Goal: Complete Application Form: Complete application form

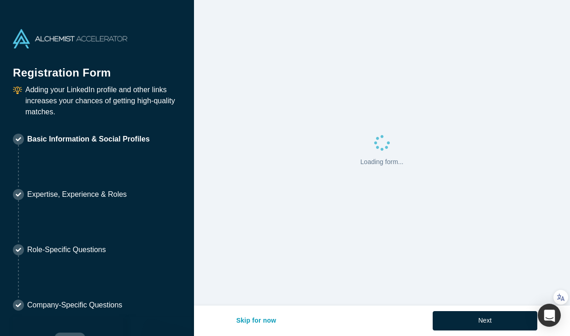
select select "US"
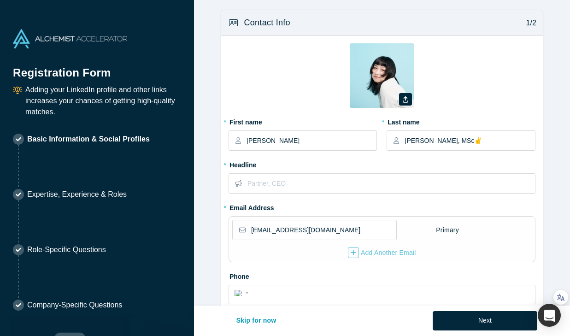
click at [295, 118] on label "* First name" at bounding box center [302, 120] width 148 height 13
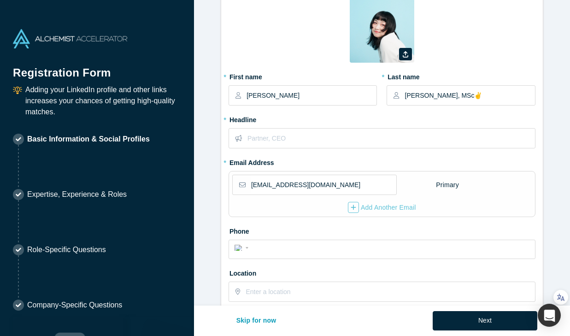
scroll to position [64, 0]
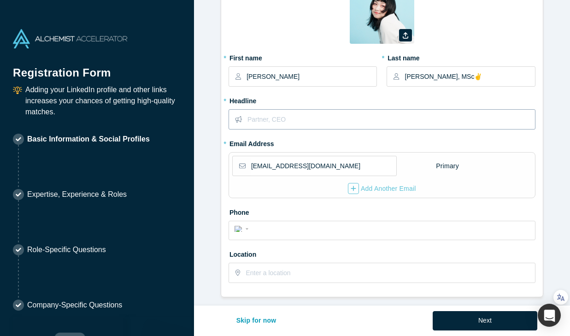
click at [285, 122] on input "text" at bounding box center [390, 119] width 287 height 19
click at [280, 97] on label "* Headline" at bounding box center [381, 99] width 307 height 13
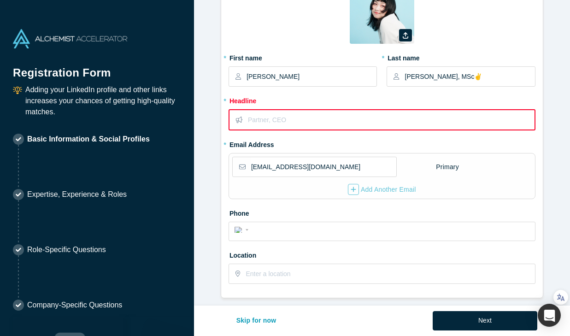
scroll to position [0, 0]
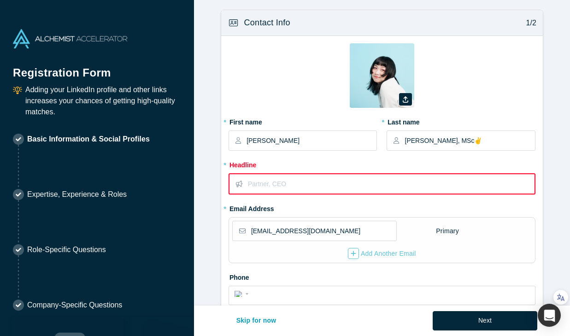
click at [277, 192] on input "text" at bounding box center [391, 183] width 286 height 19
click at [215, 199] on form "Contact Info 1/2 Zoom Save Remove Upload New * First name [PERSON_NAME] * Last …" at bounding box center [382, 286] width 376 height 552
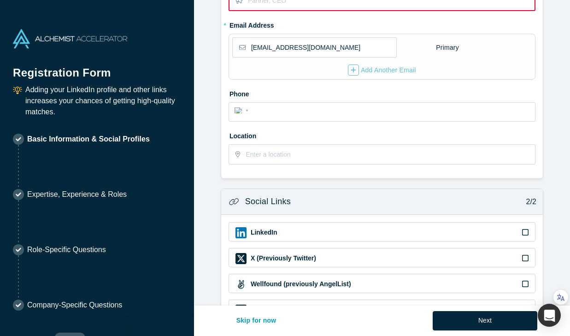
scroll to position [252, 0]
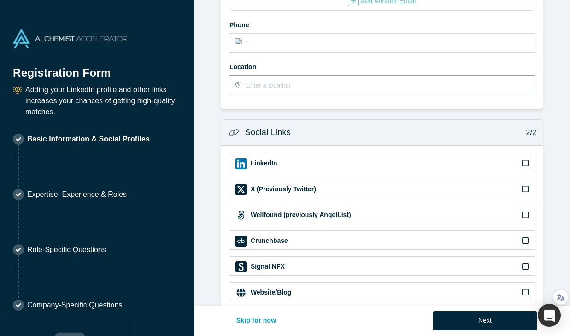
click at [258, 89] on input "text" at bounding box center [389, 85] width 288 height 19
click at [216, 111] on form "Contact Info 1/2 Zoom Save Remove Upload New * First name [PERSON_NAME] * Last …" at bounding box center [382, 33] width 376 height 552
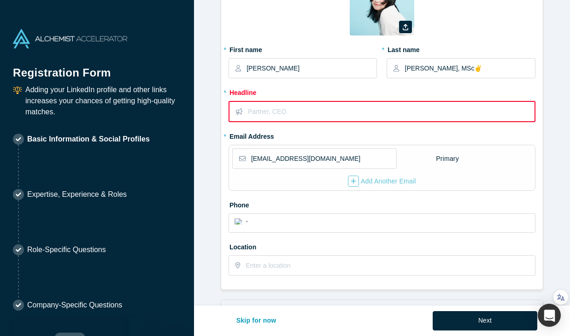
scroll to position [0, 0]
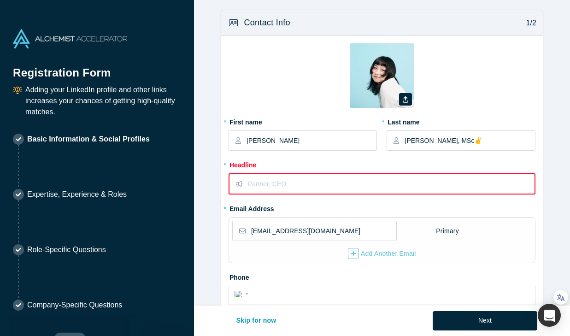
click at [212, 185] on form "Contact Info 1/2 Zoom Save Remove Upload New * First name [PERSON_NAME] * Last …" at bounding box center [382, 286] width 376 height 552
click at [211, 190] on form "Contact Info 1/2 Zoom Save Remove Upload New * First name [PERSON_NAME] * Last …" at bounding box center [382, 286] width 376 height 552
click at [211, 134] on form "Contact Info 1/2 Zoom Save Remove Upload New * First name [PERSON_NAME] * Last …" at bounding box center [382, 286] width 376 height 552
click at [208, 135] on form "Contact Info 1/2 Zoom Save Remove Upload New * First name [PERSON_NAME] * Last …" at bounding box center [382, 286] width 376 height 552
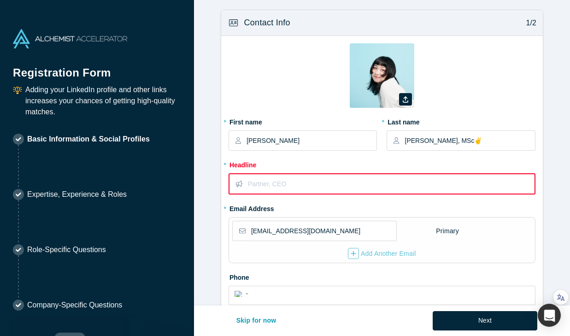
click at [215, 173] on form "Contact Info 1/2 Zoom Save Remove Upload New * First name [PERSON_NAME] * Last …" at bounding box center [382, 286] width 376 height 552
click at [319, 184] on input "text" at bounding box center [391, 183] width 286 height 19
paste input "Genomelink Marketing Researcher (CEO Office) | Scientific Curator & Database De…"
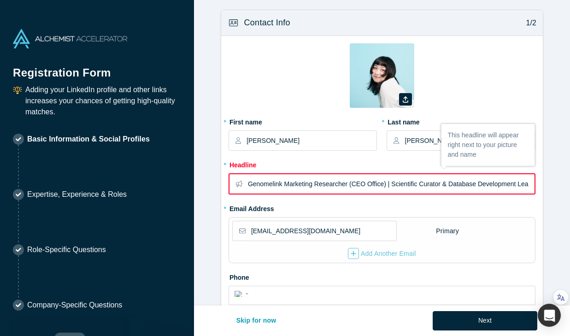
scroll to position [0, 49]
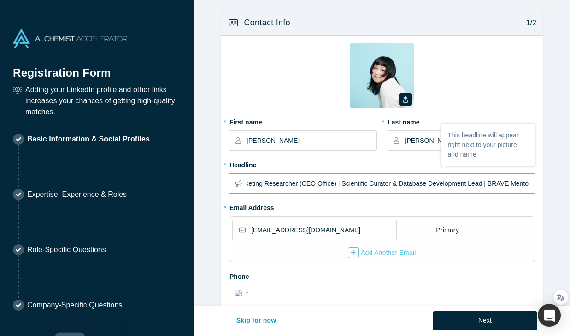
type input "Genomelink Marketing Researcher (CEO Office) | Scientific Curator & Database De…"
click at [312, 210] on fieldset "Zoom Save Remove Upload New * First name [PERSON_NAME] * Last name [PERSON_NAME…" at bounding box center [381, 198] width 307 height 310
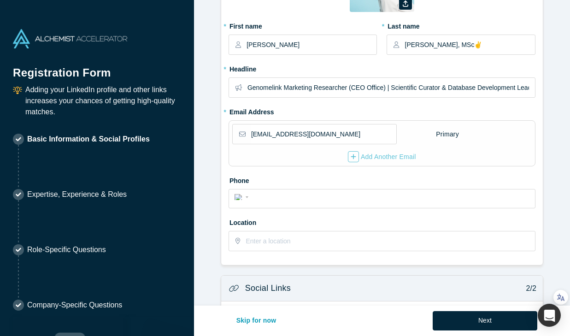
scroll to position [99, 0]
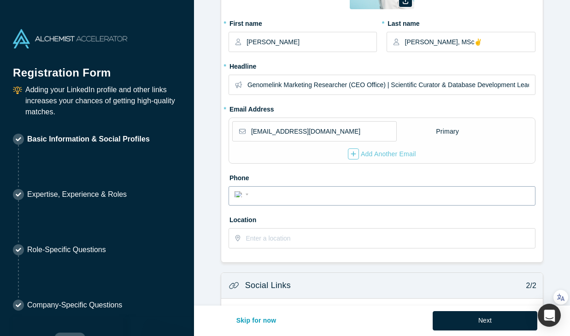
click at [308, 201] on input "tel" at bounding box center [390, 194] width 278 height 13
type input "[PHONE_NUMBER]"
select select "JP"
click at [332, 220] on label "Location" at bounding box center [381, 218] width 307 height 13
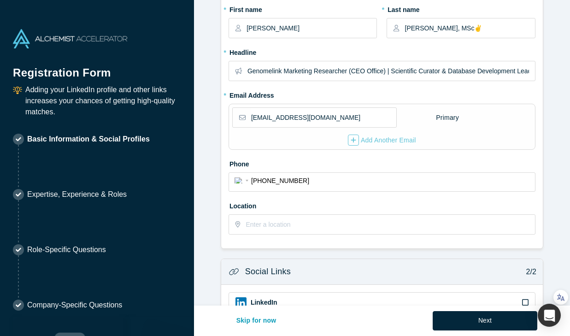
scroll to position [126, 0]
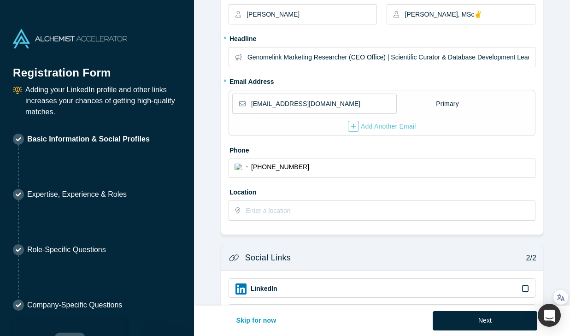
click at [332, 220] on div at bounding box center [381, 210] width 307 height 20
click at [330, 213] on input "text" at bounding box center [389, 210] width 288 height 19
click at [323, 195] on label "Location" at bounding box center [381, 190] width 307 height 13
click at [329, 140] on fieldset "Zoom Save Remove Upload New * First name [PERSON_NAME] * Last name [PERSON_NAME…" at bounding box center [381, 72] width 307 height 310
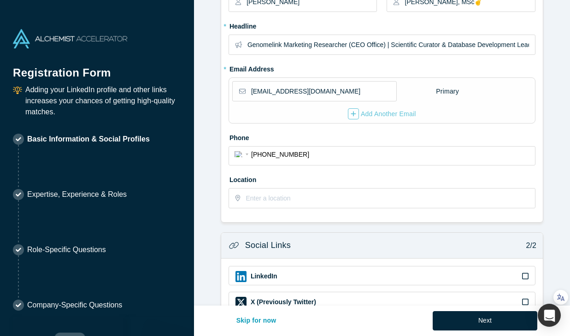
scroll to position [139, 0]
drag, startPoint x: 277, startPoint y: 180, endPoint x: 222, endPoint y: 180, distance: 55.3
click at [222, 180] on div "Zoom Save Remove Upload New * First name [PERSON_NAME] * Last name [PERSON_NAME…" at bounding box center [381, 59] width 321 height 325
copy label "Location"
click at [209, 157] on form "Contact Info 1/2 Zoom Save Remove Upload New * First name [PERSON_NAME] * Last …" at bounding box center [382, 146] width 376 height 551
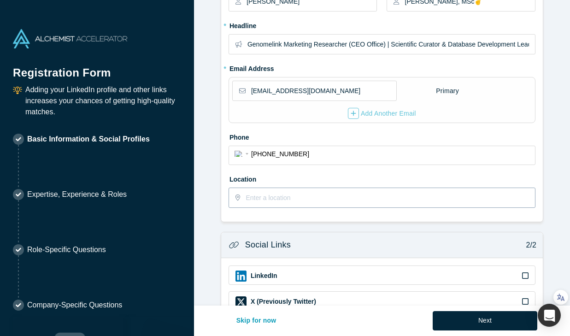
click at [254, 194] on input "text" at bounding box center [389, 197] width 288 height 19
click at [237, 196] on icon at bounding box center [237, 197] width 5 height 6
click at [253, 198] on input "text" at bounding box center [389, 197] width 288 height 19
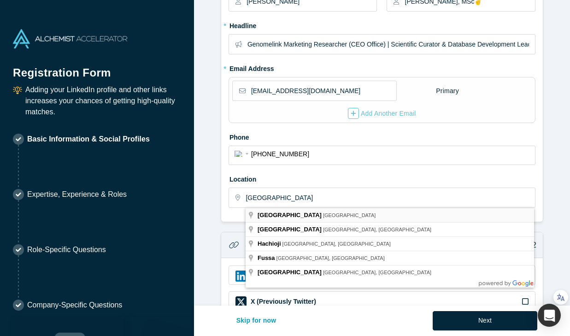
type input "[GEOGRAPHIC_DATA], [GEOGRAPHIC_DATA]"
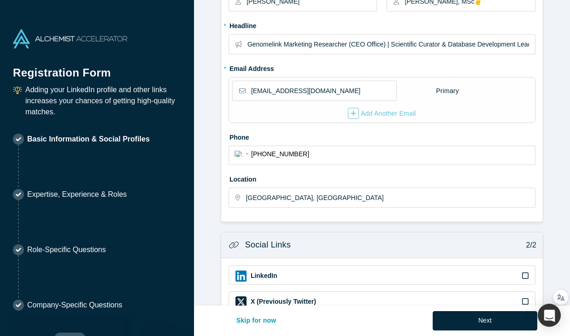
click at [237, 228] on form "Contact Info 1/2 Zoom Save Remove Upload New * First name [PERSON_NAME] * Last …" at bounding box center [382, 146] width 376 height 551
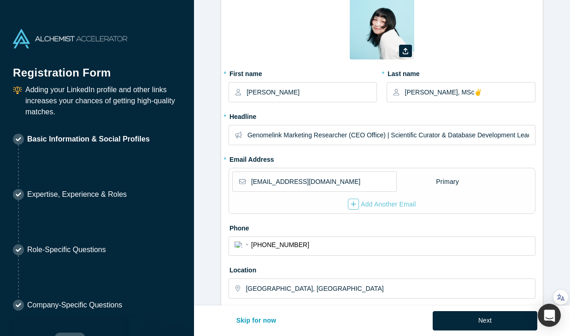
scroll to position [43, 0]
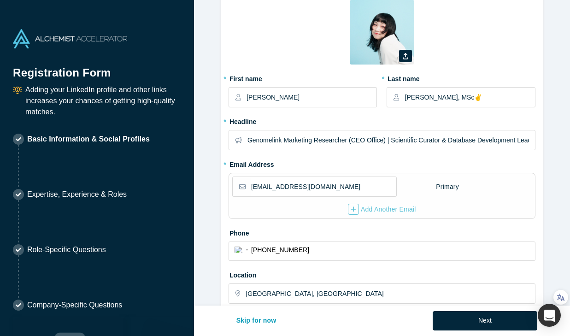
click at [210, 213] on form "Contact Info 1/2 Zoom Save Remove Upload New * First name [PERSON_NAME] * Last …" at bounding box center [382, 241] width 376 height 551
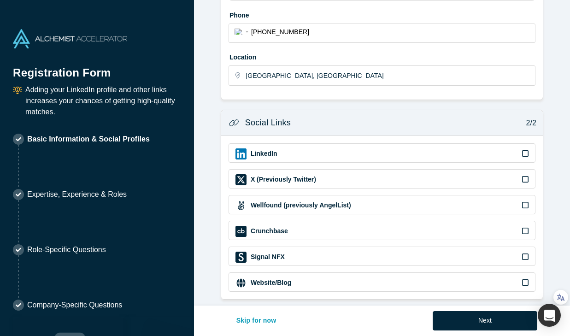
scroll to position [268, 0]
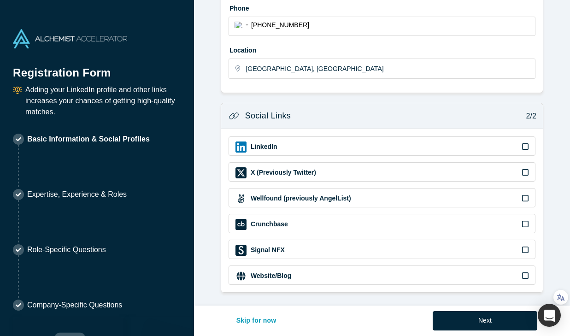
click at [523, 148] on icon at bounding box center [525, 146] width 6 height 7
click at [0, 0] on input "checkbox" at bounding box center [0, 0] width 0 height 0
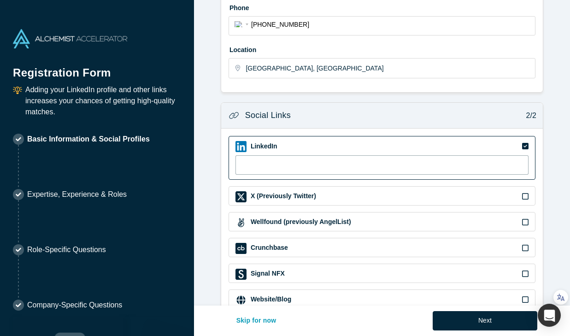
click at [328, 171] on input at bounding box center [381, 164] width 293 height 19
paste input "[URL][DOMAIN_NAME]"
type input "[URL][DOMAIN_NAME]"
click at [214, 174] on form "Contact Info 1/2 Zoom Save Remove Upload New * First name [PERSON_NAME] * Last …" at bounding box center [382, 28] width 376 height 575
click at [527, 222] on icon at bounding box center [525, 222] width 6 height 6
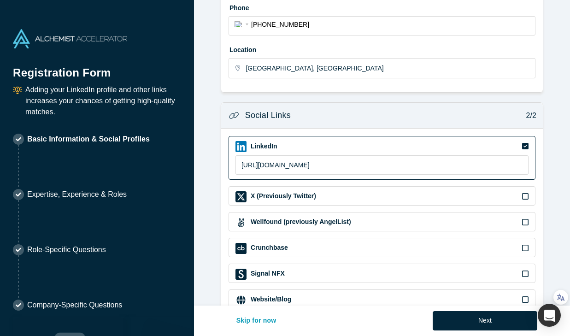
click at [0, 0] on input "checkbox" at bounding box center [0, 0] width 0 height 0
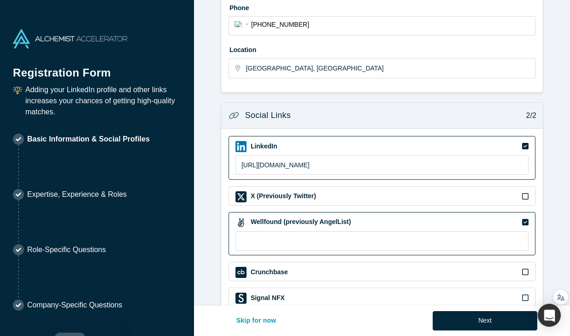
click at [222, 180] on div "LinkedIn [URL][DOMAIN_NAME] X (Previously Twitter) Wellfound (previously AngelL…" at bounding box center [381, 233] width 321 height 211
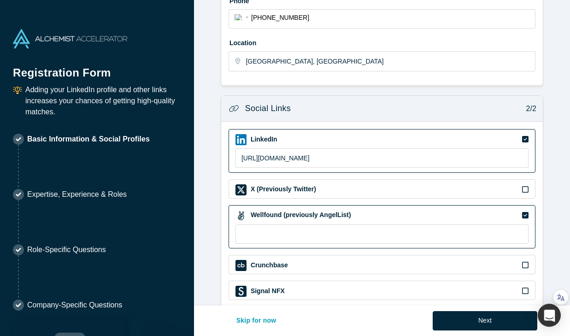
scroll to position [281, 0]
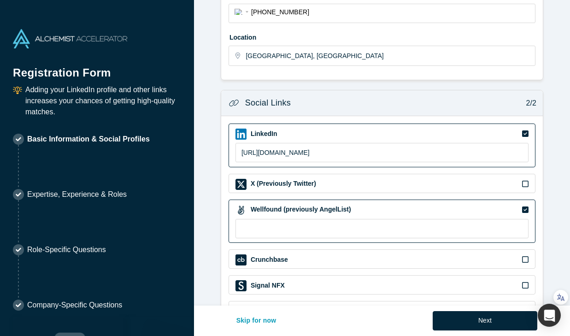
click at [213, 100] on form "Contact Info 1/2 Zoom Save Remove Upload New * First name [PERSON_NAME] * Last …" at bounding box center [382, 28] width 376 height 599
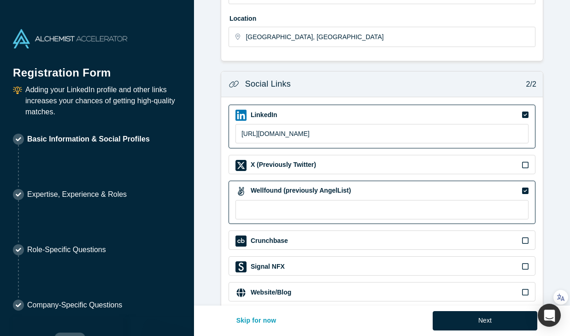
scroll to position [317, 0]
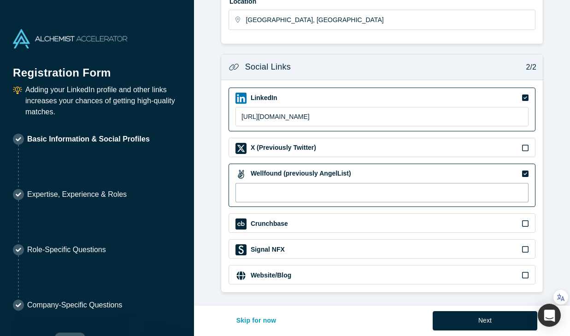
click at [268, 190] on input at bounding box center [381, 192] width 293 height 19
click at [302, 230] on div "Crunchbase" at bounding box center [381, 222] width 307 height 19
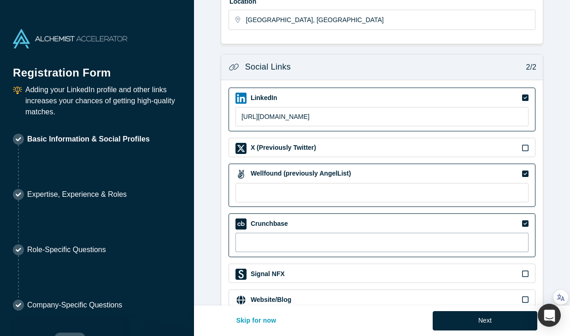
click at [289, 240] on input at bounding box center [381, 242] width 293 height 19
paste input "[URL][DOMAIN_NAME]"
type input "[URL][DOMAIN_NAME]"
click at [209, 166] on form "Contact Info 1/2 Zoom Save Remove Upload New * First name [PERSON_NAME] * Last …" at bounding box center [382, 4] width 376 height 623
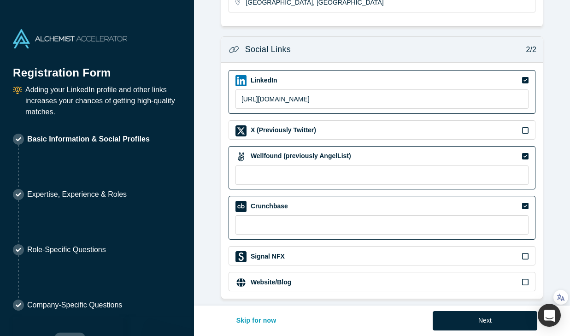
scroll to position [341, 0]
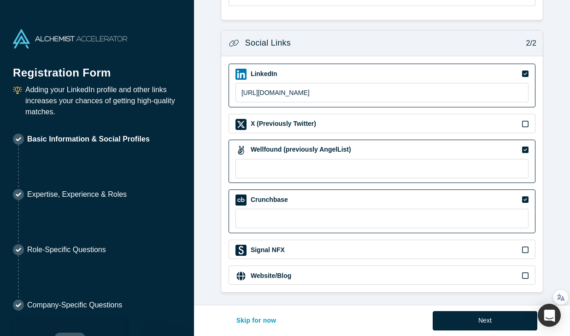
click at [525, 148] on icon at bounding box center [525, 149] width 6 height 6
click at [0, 0] on input "checkbox" at bounding box center [0, 0] width 0 height 0
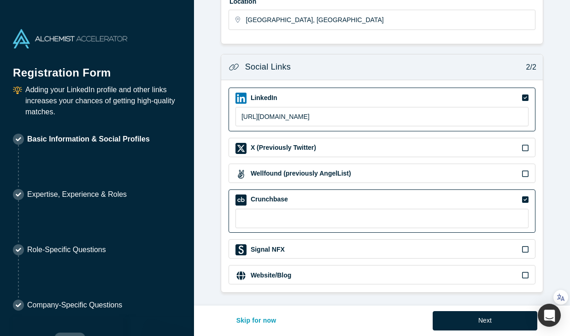
click at [526, 199] on icon at bounding box center [525, 199] width 6 height 6
click at [0, 0] on input "checkbox" at bounding box center [0, 0] width 0 height 0
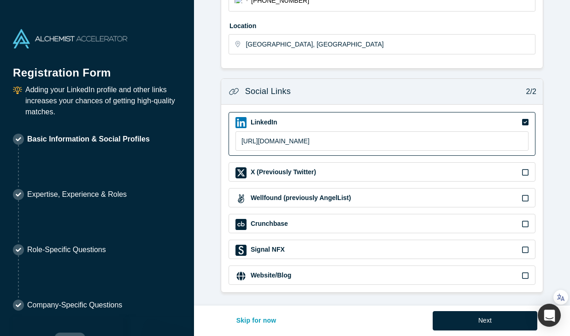
scroll to position [292, 0]
click at [524, 274] on icon at bounding box center [525, 275] width 6 height 7
click at [0, 0] on input "checkbox" at bounding box center [0, 0] width 0 height 0
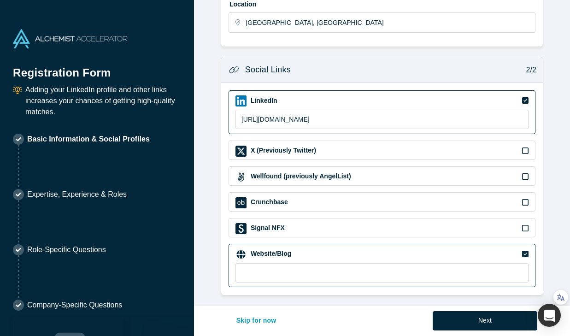
scroll to position [317, 0]
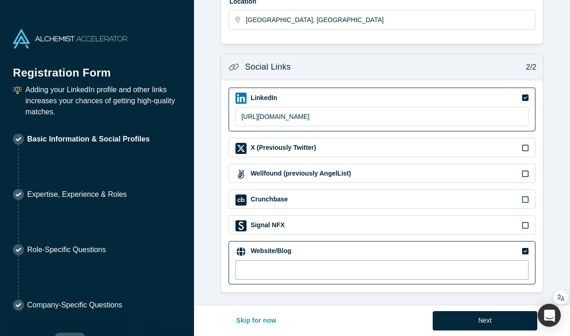
click at [279, 271] on input at bounding box center [381, 269] width 293 height 19
paste input "[URL][DOMAIN_NAME][PERSON_NAME]"
click at [272, 270] on input "[URL][DOMAIN_NAME][PERSON_NAME]" at bounding box center [381, 269] width 293 height 19
type input "[URL][DOMAIN_NAME][PERSON_NAME]"
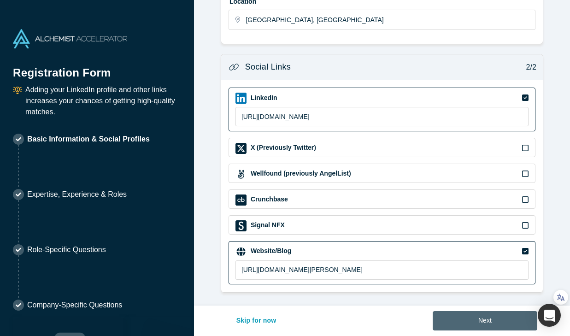
click at [459, 320] on button "Next" at bounding box center [484, 320] width 105 height 19
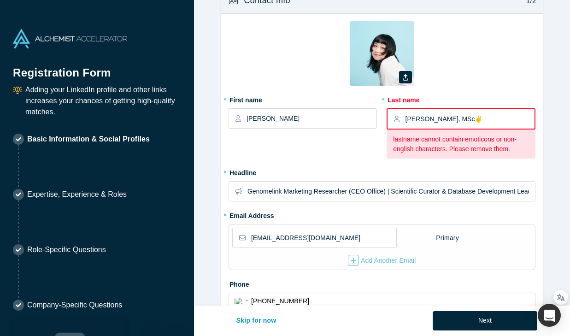
scroll to position [19, 0]
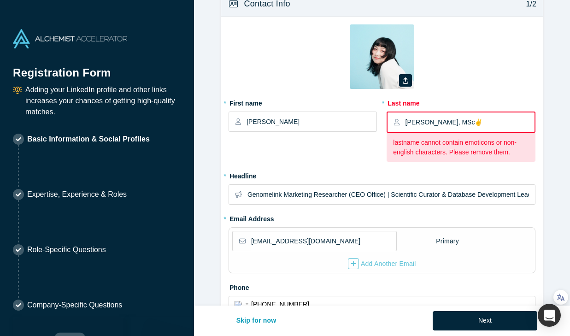
click at [443, 121] on input "[PERSON_NAME], MSc✌️" at bounding box center [469, 121] width 128 height 19
drag, startPoint x: 450, startPoint y: 121, endPoint x: 428, endPoint y: 122, distance: 22.6
click at [428, 122] on input "[PERSON_NAME], MSc✌️" at bounding box center [469, 121] width 128 height 19
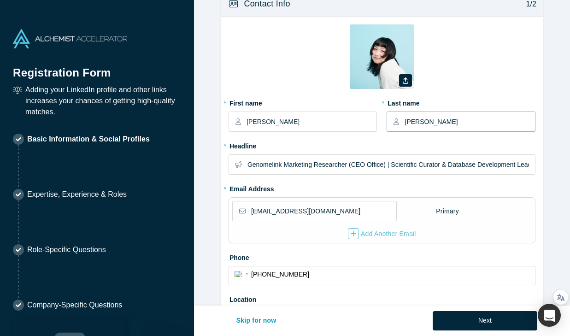
type input "[PERSON_NAME]"
click at [445, 95] on label "* Last name" at bounding box center [460, 101] width 148 height 13
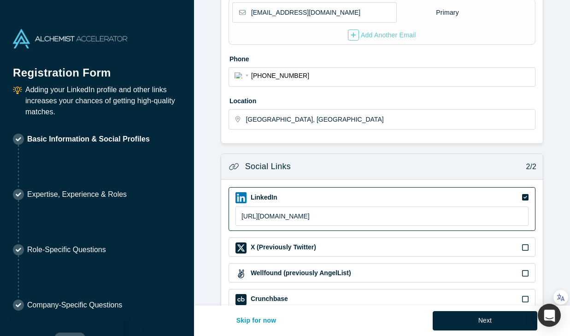
scroll to position [317, 0]
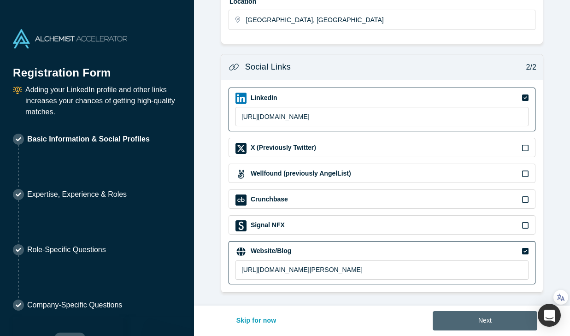
click at [472, 324] on button "Next" at bounding box center [484, 320] width 105 height 19
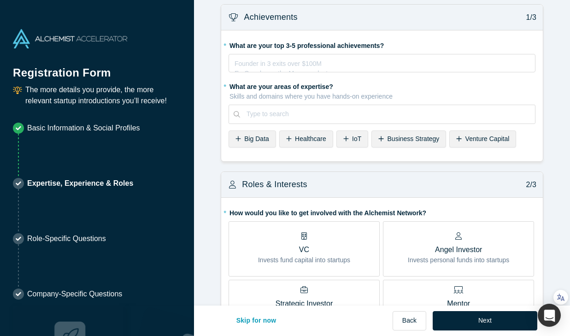
scroll to position [0, 0]
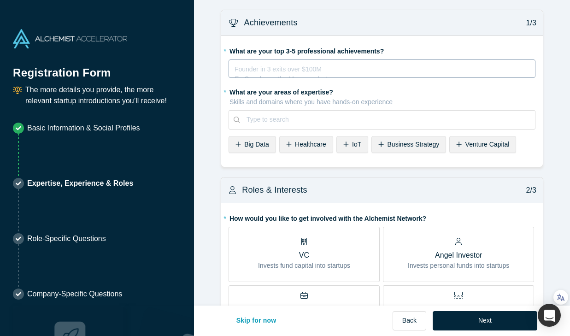
click at [291, 68] on div "rdw-editor" at bounding box center [382, 68] width 294 height 10
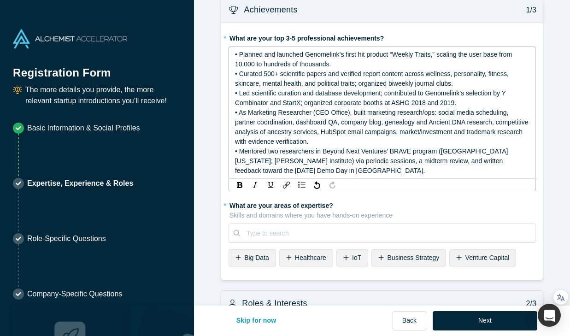
scroll to position [18, 0]
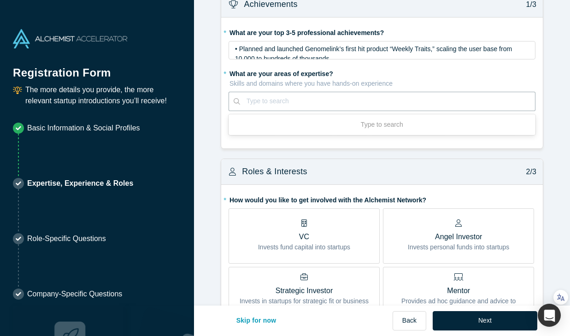
paste input "Healthcare / Life Sciences"
type input "Healthcare / Life Sciences"
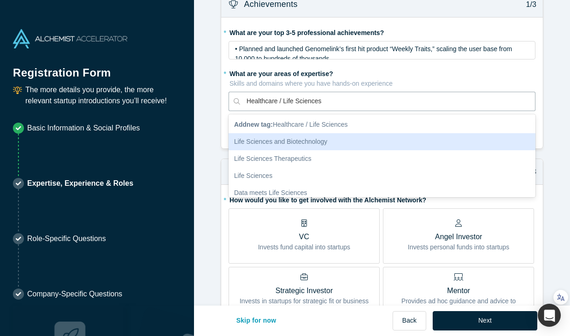
click at [298, 140] on div "Life Sciences and Biotechnology" at bounding box center [381, 141] width 307 height 17
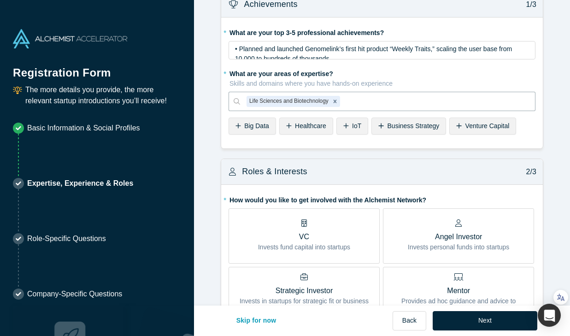
paste input "Genomics / Bioinformatics"
type input "Genomics / Bioinformatics"
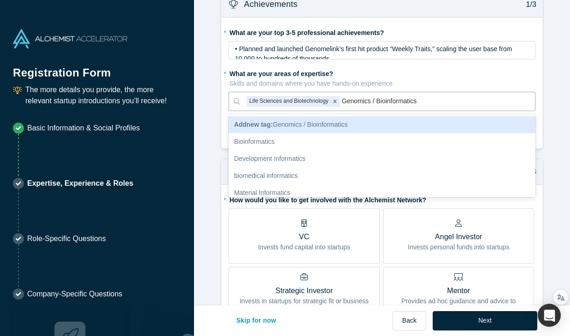
click at [389, 124] on div "Add new tag : Genomics / Bioinformatics" at bounding box center [381, 124] width 307 height 17
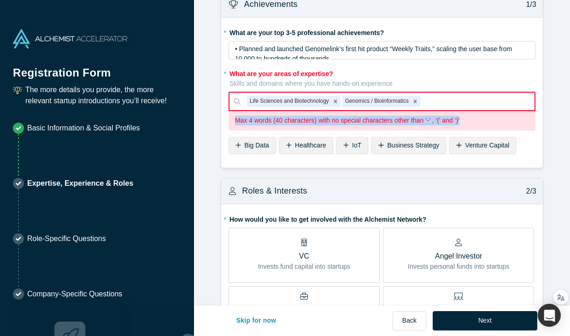
drag, startPoint x: 233, startPoint y: 122, endPoint x: 465, endPoint y: 121, distance: 232.1
click at [465, 121] on div "Max 4 words (40 characters) with no special characters other than ‘-’ , ‘(’ and…" at bounding box center [381, 120] width 307 height 19
copy p "Max 4 words (40 characters) with no special characters other than ‘-’ , ‘(’ and…"
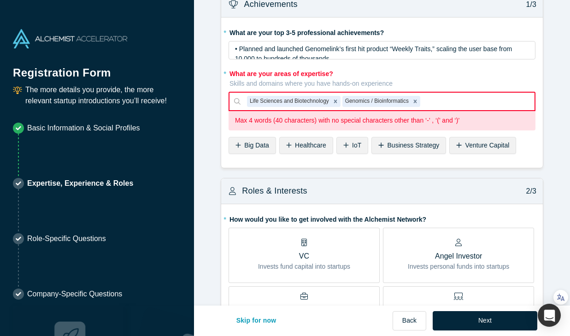
click at [417, 103] on icon "Remove Genomics / Bioinformatics" at bounding box center [415, 101] width 6 height 6
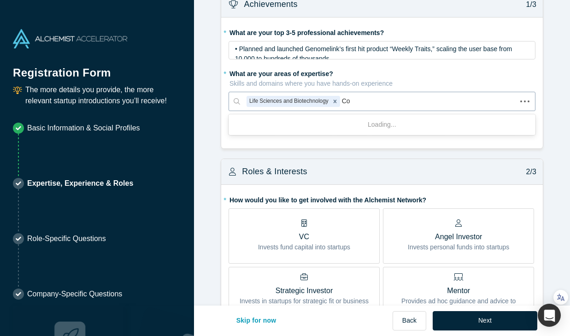
type input "C"
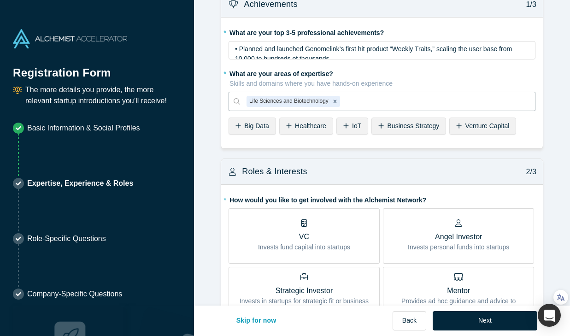
paste input "Genomics"
type input "Genomics"
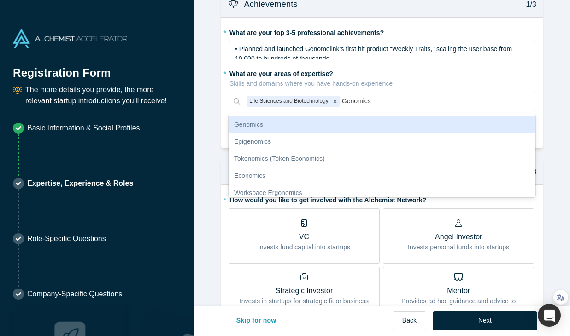
click at [367, 124] on div "Genomics" at bounding box center [381, 124] width 307 height 17
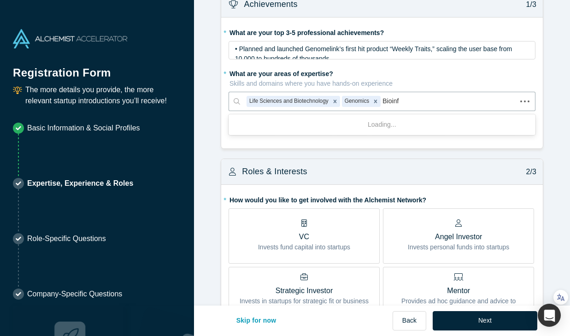
type input "Bioinfo"
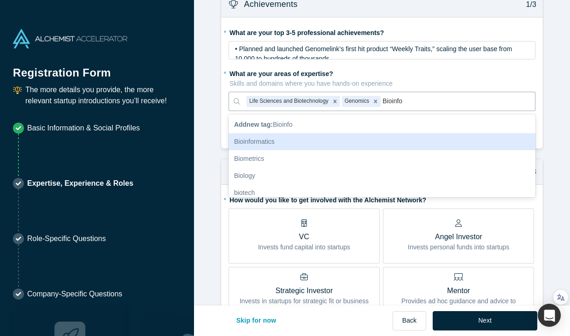
click at [333, 136] on div "Bioinformatics" at bounding box center [381, 141] width 307 height 17
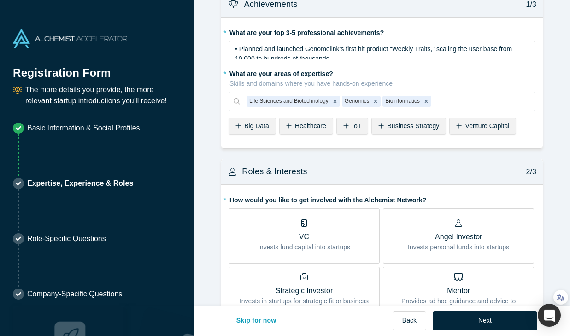
paste input "Consumer Genomics"
type input "Consumer Genomics"
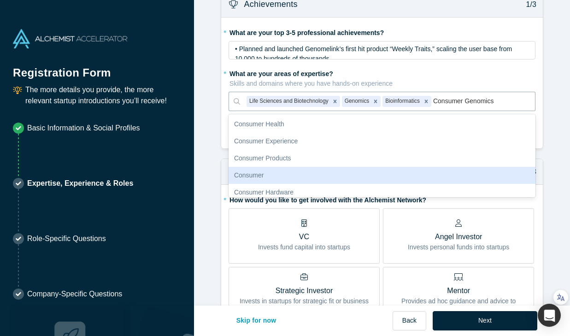
scroll to position [54, 0]
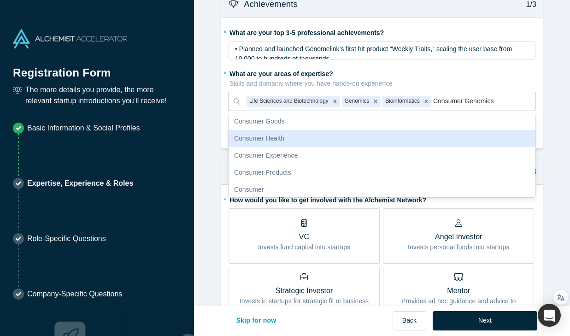
click at [339, 142] on div "Consumer Health" at bounding box center [381, 138] width 307 height 17
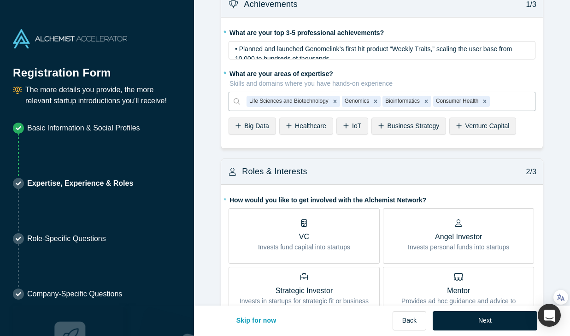
paste input "Genealogy"
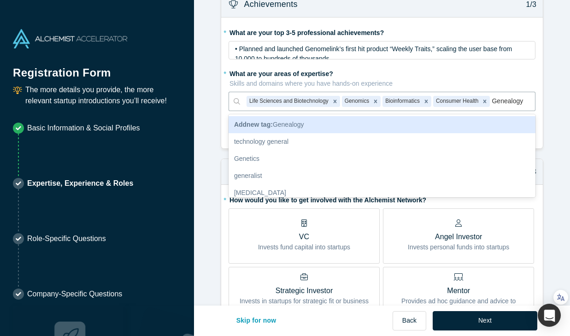
type input "Genealogy"
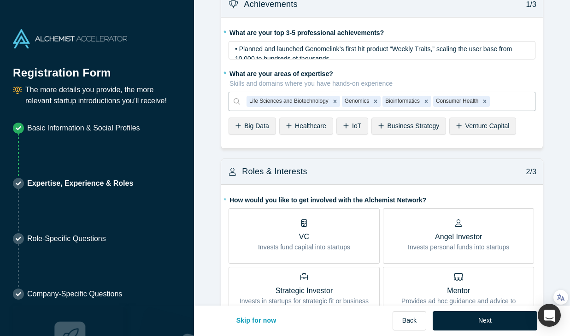
paste input "Market Research"
type input "Market Research"
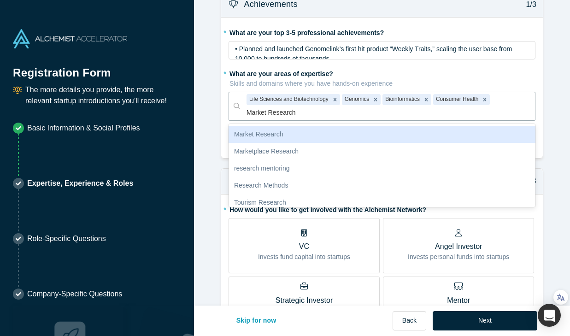
click at [332, 137] on div "Market Research" at bounding box center [381, 134] width 307 height 17
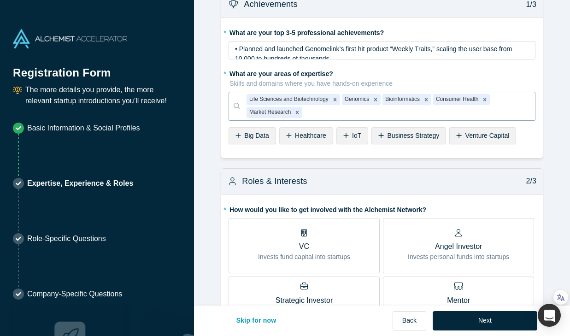
paste input "Competitive Analysis"
type input "Competitive Analysis"
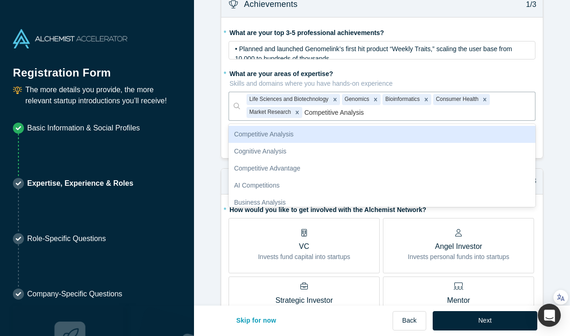
click at [343, 135] on div "Competitive Analysis" at bounding box center [381, 134] width 307 height 17
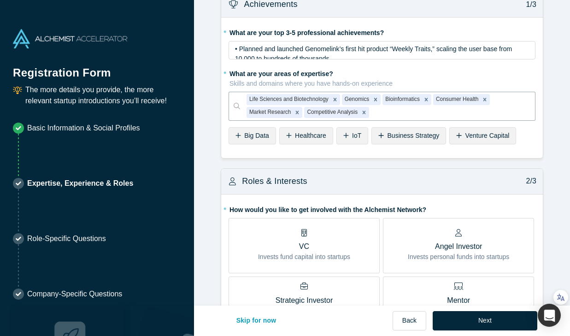
paste input "Evidence Verification"
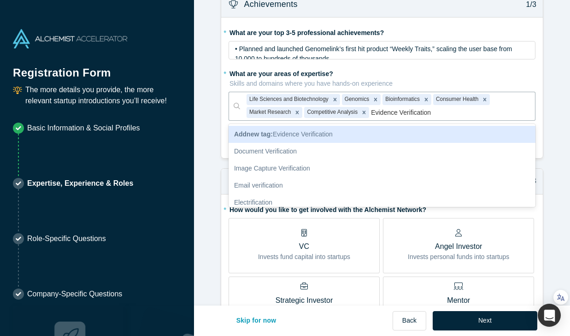
type input "Evidence Verification"
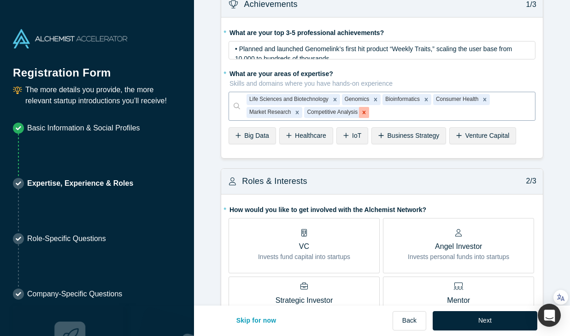
click at [366, 114] on icon "Remove Competitive Analysis" at bounding box center [364, 112] width 6 height 6
paste input "Product Marketing"
type input "Product Marketing"
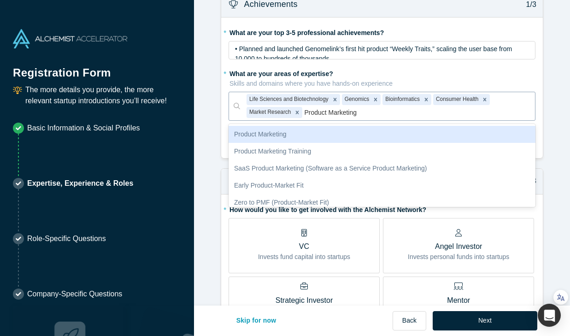
click at [346, 138] on div "Product Marketing" at bounding box center [381, 134] width 307 height 17
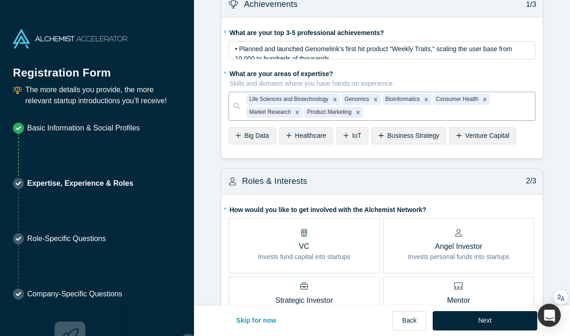
paste input "Go-to-Market"
type input "Go-to-Market"
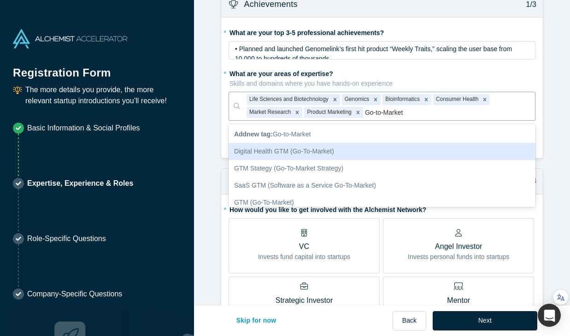
click at [358, 157] on div "Digital Health GTM (Go-To-Market)" at bounding box center [381, 151] width 307 height 17
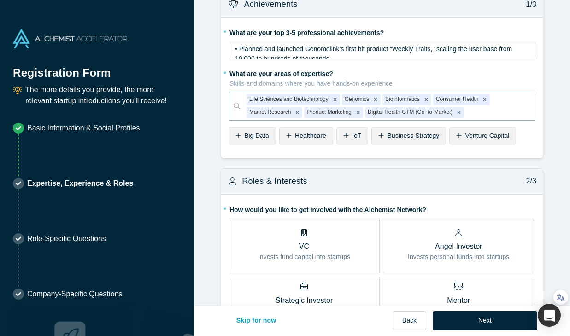
paste input "Scientific Curation"
type input "Scientific Curation"
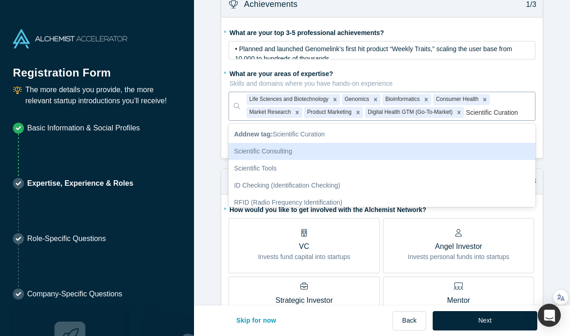
click at [345, 145] on div "Scientific Consulting" at bounding box center [381, 151] width 307 height 17
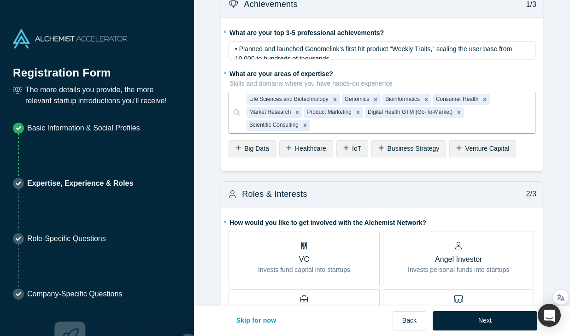
paste input "Data Quality"
type input "Data Quality"
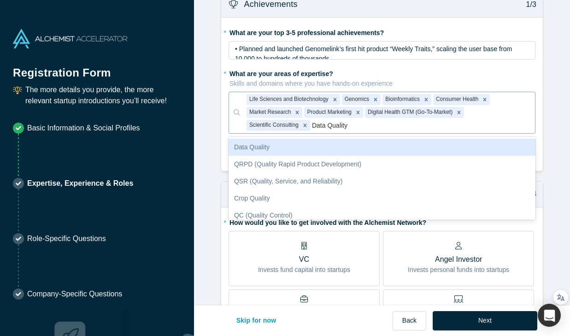
click at [340, 147] on div "Data Quality" at bounding box center [381, 147] width 307 height 17
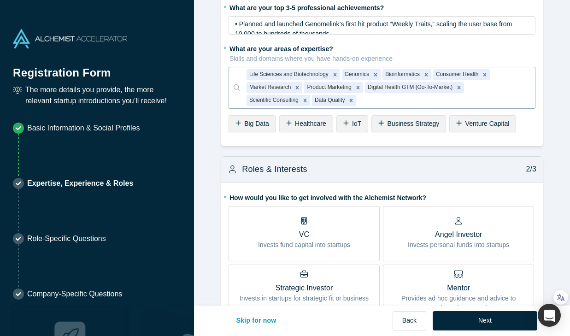
scroll to position [45, 0]
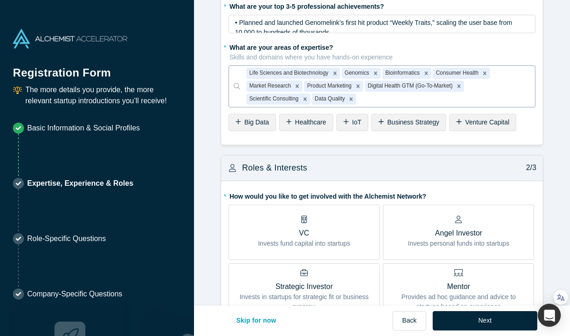
click at [349, 169] on div "Roles & Interests 2/3" at bounding box center [381, 168] width 321 height 26
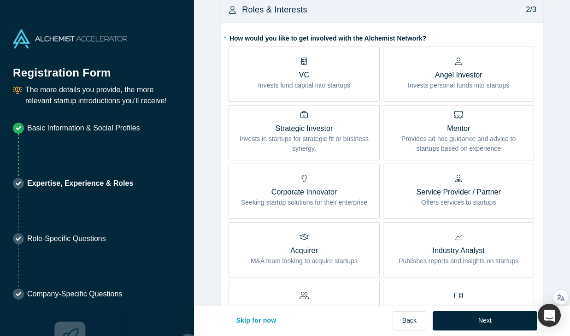
scroll to position [211, 0]
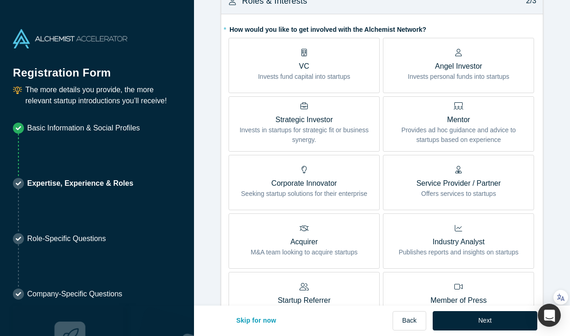
click at [431, 124] on p "Mentor" at bounding box center [458, 119] width 137 height 11
click at [0, 0] on input "Mentor Provides ad hoc guidance and advice to startups based on experience" at bounding box center [0, 0] width 0 height 0
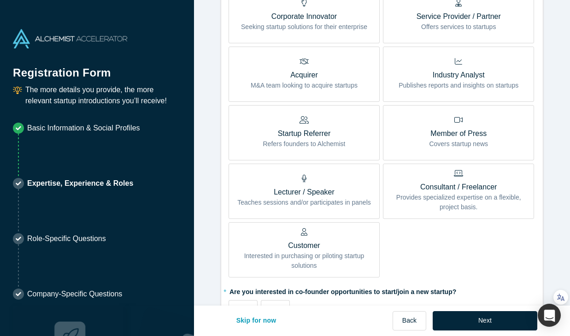
scroll to position [380, 0]
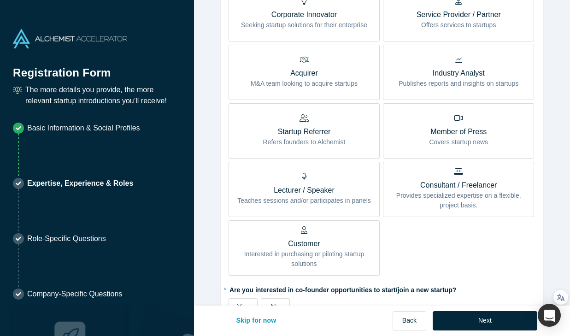
click at [339, 185] on p "Lecturer / Speaker" at bounding box center [304, 190] width 134 height 11
click at [0, 0] on input "Lecturer / Speaker Teaches sessions and/or participates in panels" at bounding box center [0, 0] width 0 height 0
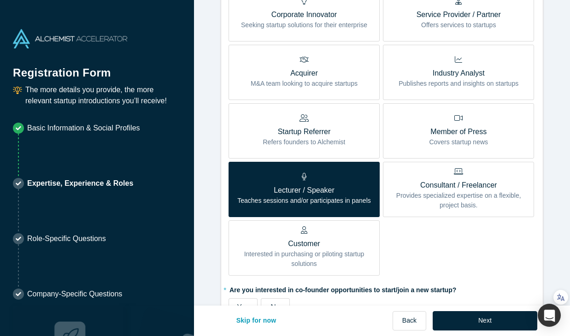
click at [423, 203] on p "Provides specialized expertise on a flexible, project basis." at bounding box center [458, 200] width 137 height 19
click at [0, 0] on input "Consultant / Freelancer Provides specialized expertise on a flexible, project b…" at bounding box center [0, 0] width 0 height 0
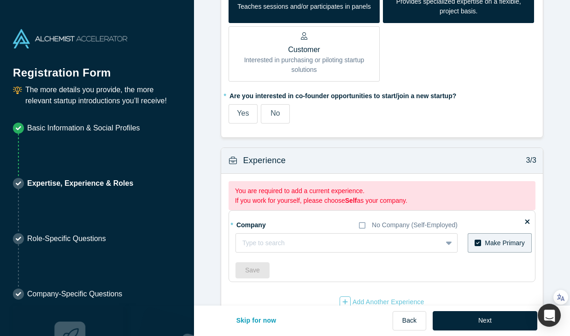
scroll to position [593, 0]
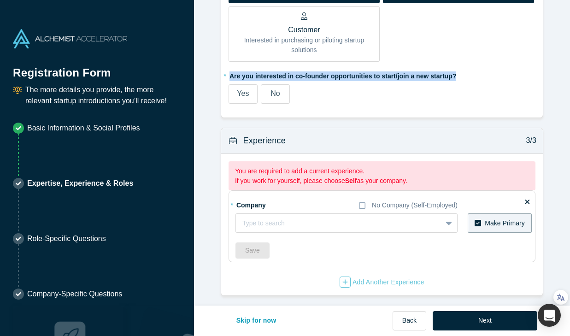
drag, startPoint x: 227, startPoint y: 76, endPoint x: 467, endPoint y: 73, distance: 239.4
copy label "Are you interested in co-founder opportunities to start/join a new startup?"
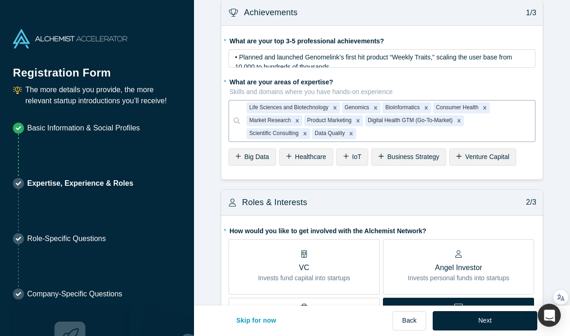
scroll to position [0, 0]
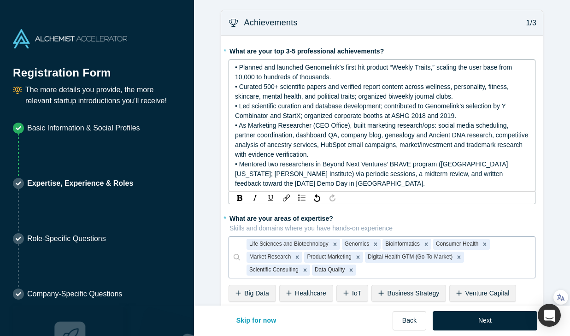
click at [320, 69] on span "• Planned and launched Genomelink’s first hit product “Weekly Traits,” scaling …" at bounding box center [374, 72] width 279 height 17
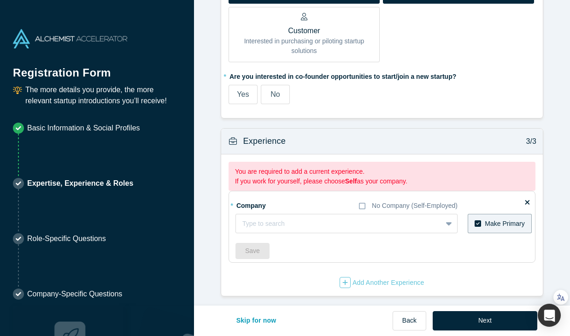
scroll to position [723, 0]
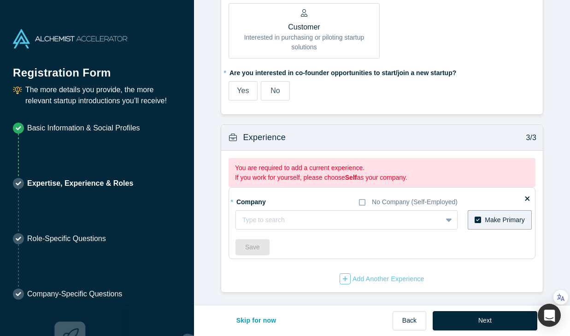
click at [271, 95] on label "No" at bounding box center [275, 90] width 29 height 19
click at [0, 0] on input "No" at bounding box center [0, 0] width 0 height 0
click at [284, 223] on div at bounding box center [338, 220] width 193 height 12
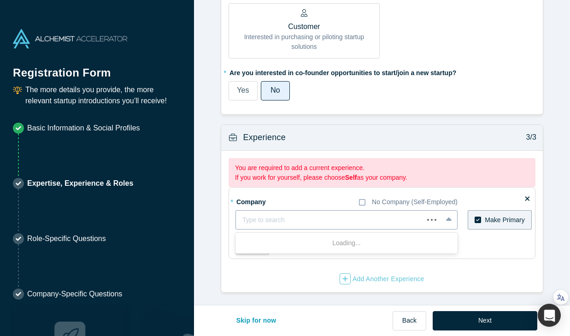
paste input "Genomelink"
type input "Genomelink"
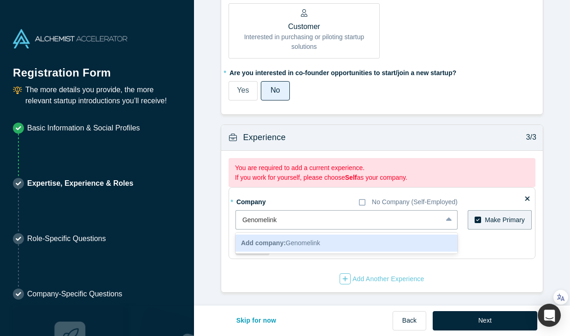
click at [297, 239] on span "Add company: Genomelink" at bounding box center [280, 242] width 79 height 7
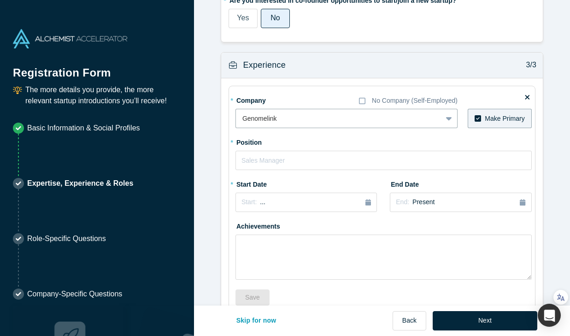
scroll to position [699, 0]
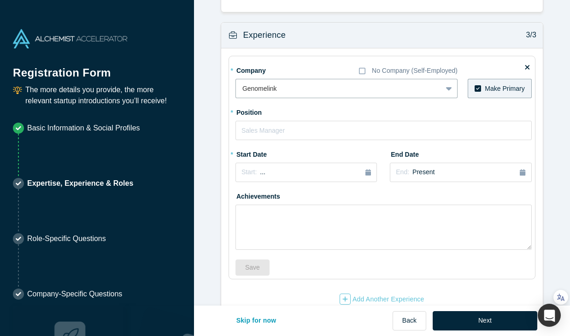
click at [295, 124] on input "text" at bounding box center [383, 130] width 296 height 19
paste input "Marketing Researcher, CEO Office"
type input "Marketing Researcher, CEO Office"
click at [221, 137] on div "Experience 3/3 * Company No Company (Self-Employed) Genomelink To pick up a dra…" at bounding box center [382, 167] width 322 height 291
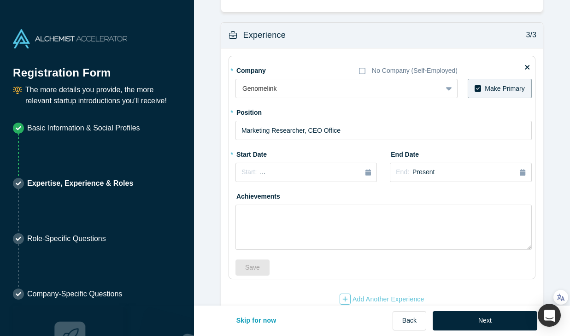
click at [297, 159] on div "* Start Date Start: ..." at bounding box center [305, 163] width 141 height 35
click at [289, 175] on div "Start: ..." at bounding box center [305, 172] width 129 height 10
click at [244, 193] on button "Previous Year" at bounding box center [238, 197] width 9 height 9
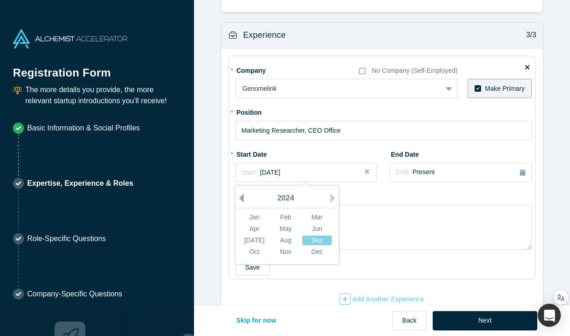
click at [244, 193] on button "Previous Year" at bounding box center [238, 197] width 9 height 9
click at [253, 216] on div "Jan" at bounding box center [253, 217] width 29 height 10
click at [368, 198] on div "Achievements" at bounding box center [383, 218] width 296 height 61
click at [336, 222] on textarea at bounding box center [383, 226] width 296 height 45
paste textarea "- Social media management (Facebook/Instagram) and partner coordination. - Dash…"
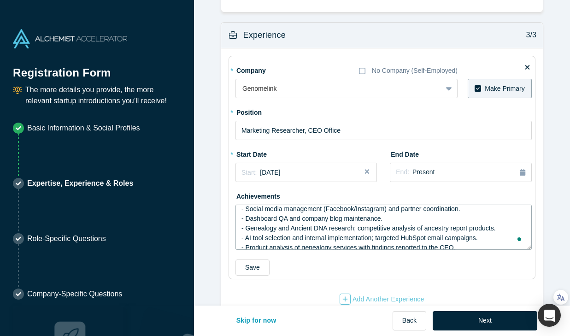
scroll to position [0, 0]
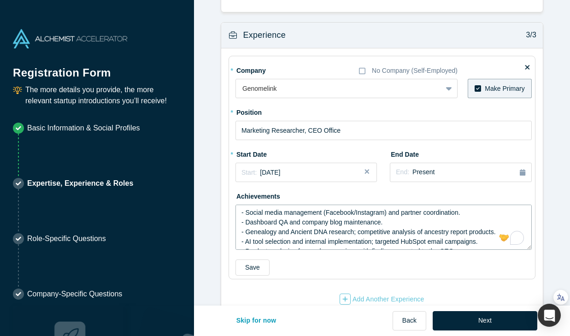
type textarea "- Social media management (Facebook/Instagram) and partner coordination. - Dash…"
click at [316, 220] on textarea "- Social media management (Facebook/Instagram) and partner coordination. - Dash…" at bounding box center [383, 226] width 296 height 45
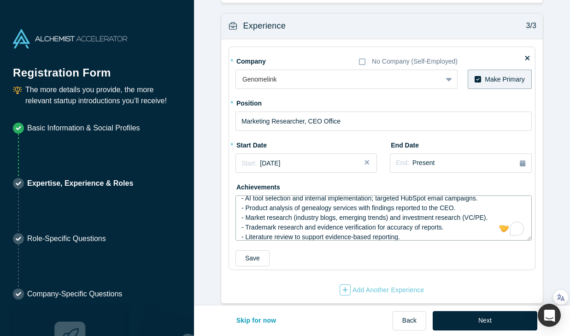
scroll to position [39, 0]
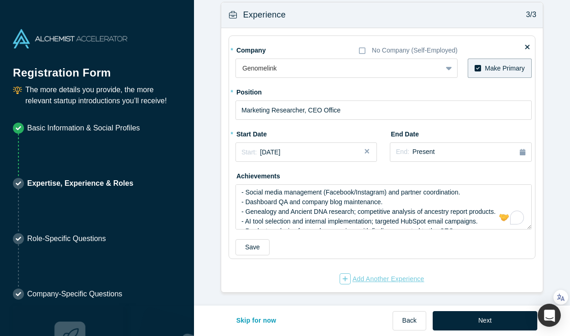
click at [360, 276] on div "Add Another Experience" at bounding box center [381, 278] width 85 height 11
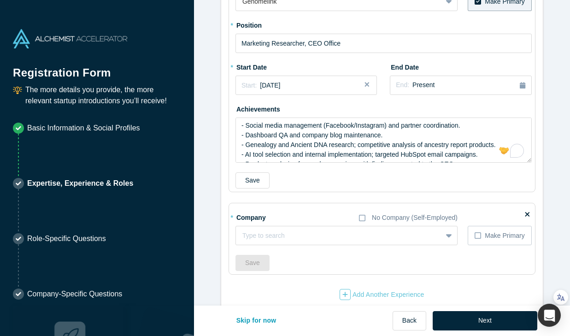
scroll to position [802, 0]
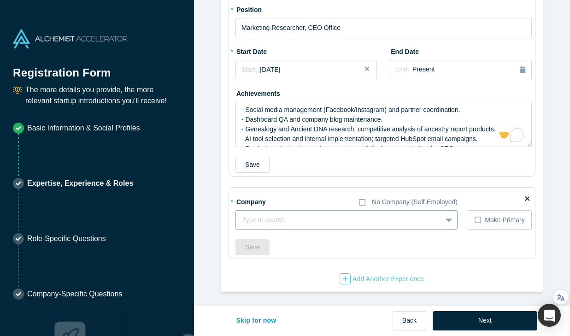
click at [263, 215] on div at bounding box center [338, 220] width 193 height 12
paste input "Beyond Next Ventures (BRAVE – Global Acceleration Program)"
type input "Beyond Next Ventures (BRAVE – Global Acceleration Program)"
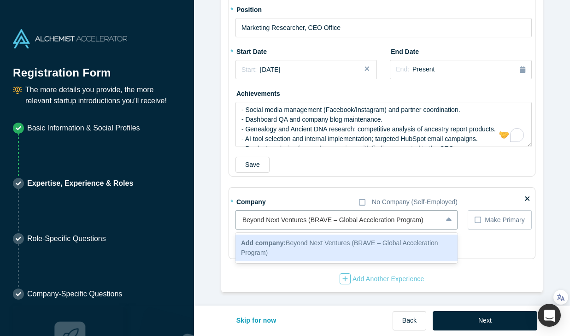
click at [269, 248] on div "Add company: Beyond Next Ventures (BRAVE – Global Acceleration Program)" at bounding box center [346, 247] width 222 height 27
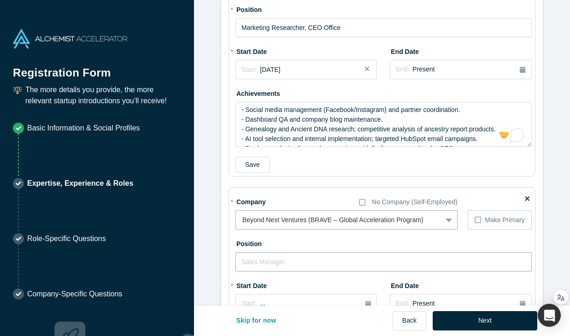
click at [281, 268] on input "text" at bounding box center [383, 261] width 296 height 19
paste input "Mentor"
type input "Mentor"
click at [222, 253] on div "* Company No Company (Self-Employed) Genomelink To pick up a draggable item, pr…" at bounding box center [381, 195] width 321 height 498
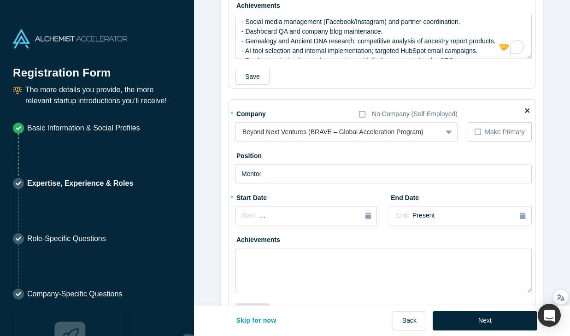
scroll to position [915, 0]
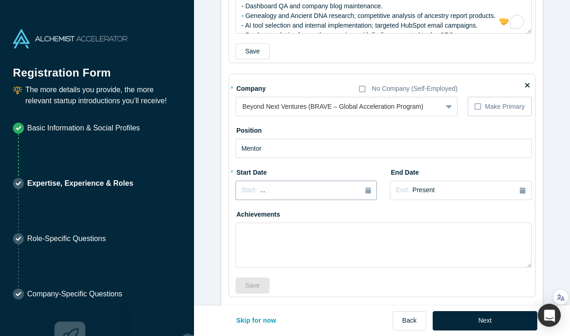
click at [275, 187] on div "Start: ..." at bounding box center [305, 190] width 129 height 10
click at [247, 212] on div "2025" at bounding box center [285, 216] width 100 height 19
click at [244, 212] on div "2025" at bounding box center [285, 216] width 100 height 19
click at [243, 212] on button "Previous Year" at bounding box center [238, 215] width 9 height 9
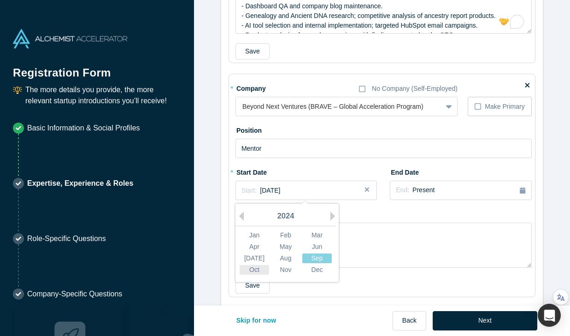
click at [257, 269] on div "Oct" at bounding box center [253, 270] width 29 height 10
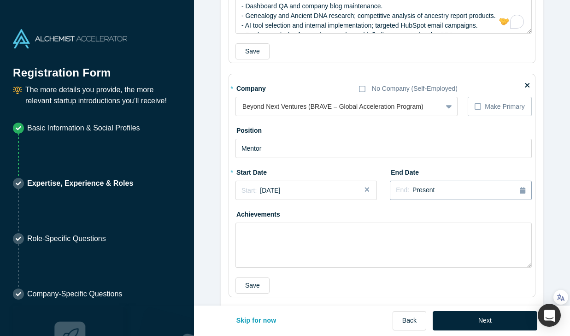
click at [435, 196] on button "End: Present" at bounding box center [460, 189] width 141 height 19
click at [438, 217] on div "2025" at bounding box center [478, 216] width 100 height 19
click at [510, 230] on div "Mar" at bounding box center [509, 235] width 29 height 10
click at [312, 247] on textarea at bounding box center [383, 244] width 296 height 45
paste textarea "- Mentored two [DEMOGRAPHIC_DATA] researchers launching global startups while e…"
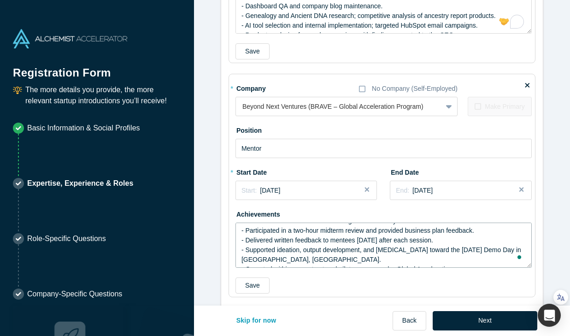
scroll to position [0, 0]
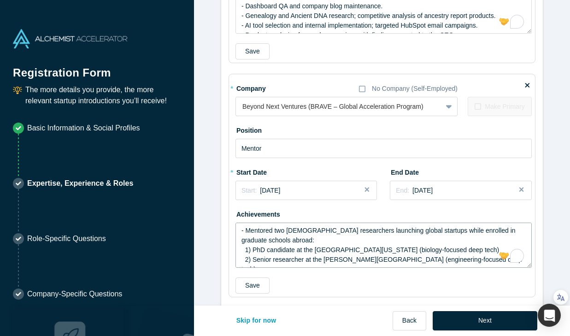
type textarea "- Mentored two [DEMOGRAPHIC_DATA] researchers launching global startups while e…"
click at [221, 236] on div "* Company No Company (Self-Employed) Genomelink To pick up a draggable item, pr…" at bounding box center [381, 81] width 321 height 498
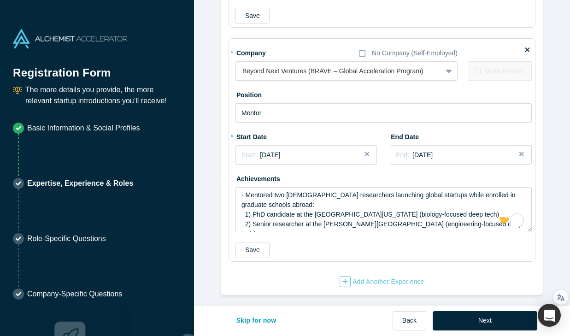
scroll to position [953, 0]
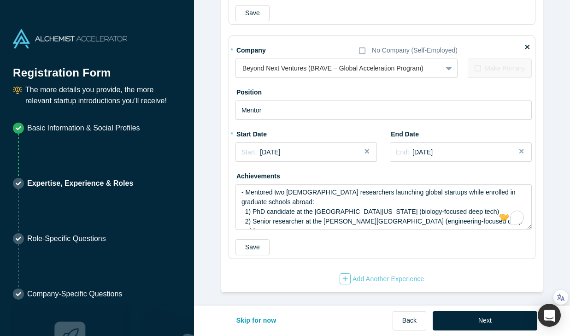
click at [294, 254] on div "Save" at bounding box center [383, 247] width 296 height 16
click at [346, 275] on icon "button" at bounding box center [345, 278] width 6 height 6
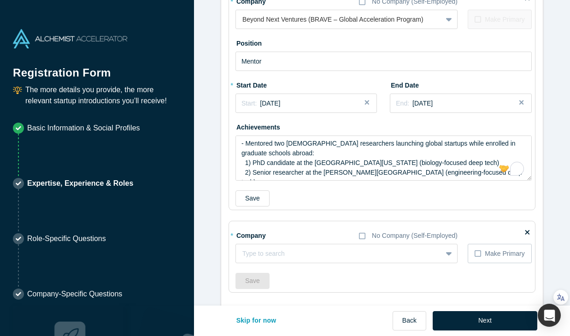
scroll to position [1036, 0]
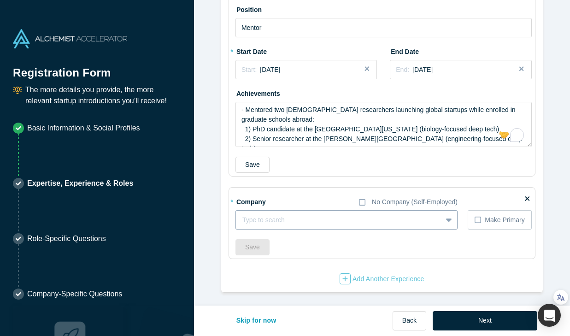
click at [280, 219] on div at bounding box center [338, 220] width 193 height 12
paste input "Genomelink"
type input "Genomelink"
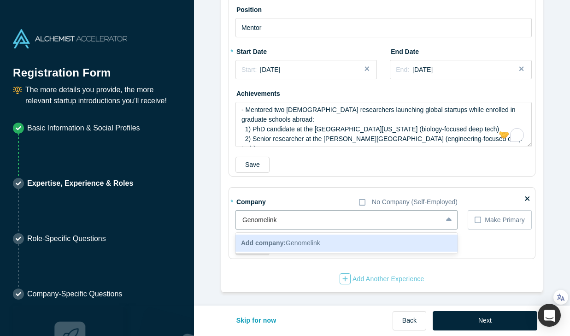
click at [281, 244] on b "Add company:" at bounding box center [263, 242] width 45 height 7
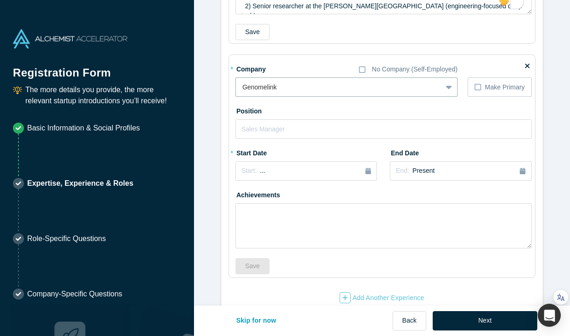
scroll to position [1176, 0]
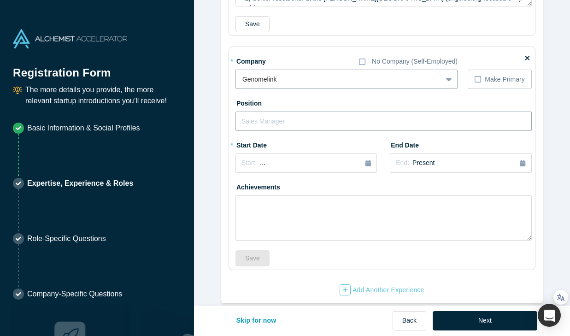
click at [279, 126] on input "text" at bounding box center [383, 120] width 296 height 19
paste input "Scientific Curator / Database Development Lead"
type input "Scientific Curator / Database Development Lead"
click at [251, 152] on div "* Start Date Start: ..." at bounding box center [305, 154] width 141 height 35
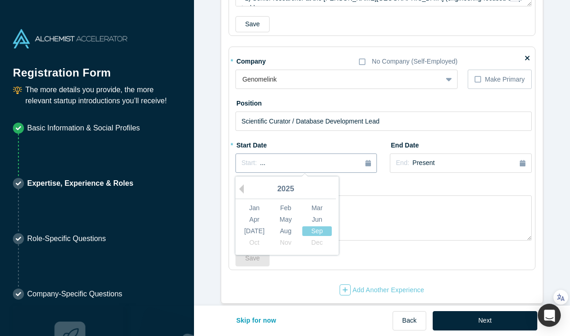
click at [291, 159] on div "Start: ..." at bounding box center [305, 163] width 129 height 10
click at [241, 188] on button "Previous Year" at bounding box center [238, 188] width 9 height 9
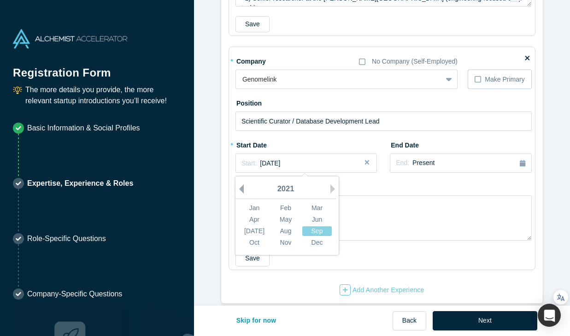
click at [241, 188] on button "Previous Year" at bounding box center [238, 188] width 9 height 9
click at [332, 188] on button "Next Year" at bounding box center [334, 188] width 9 height 9
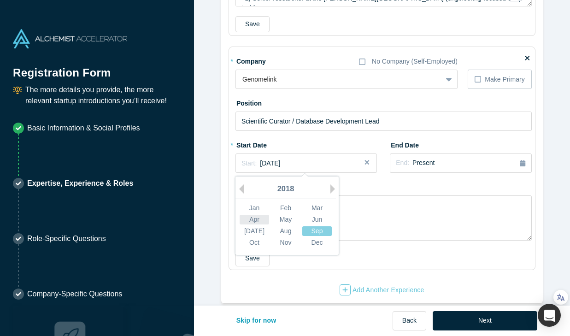
click at [258, 221] on div "Apr" at bounding box center [253, 220] width 29 height 10
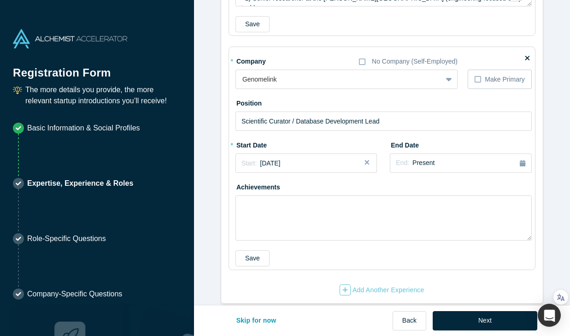
click at [363, 181] on div "Achievements" at bounding box center [383, 209] width 296 height 61
click at [424, 163] on span "Present" at bounding box center [423, 162] width 22 height 7
click at [436, 188] on button "Previous Year" at bounding box center [431, 188] width 9 height 9
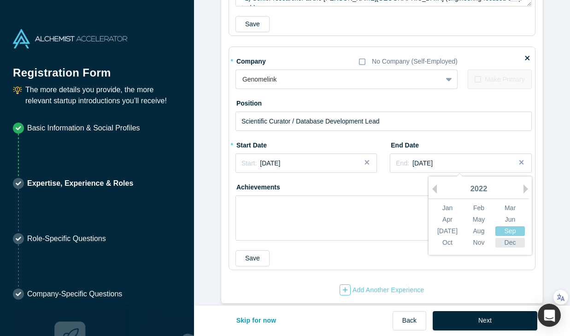
click at [504, 242] on div "Dec" at bounding box center [509, 243] width 29 height 10
click at [364, 182] on div "Achievements" at bounding box center [383, 209] width 296 height 61
click at [295, 221] on textarea at bounding box center [383, 217] width 296 height 45
paste textarea "- Loremipsu DOL sita consecte adipiscingelit sed doeiusmodte incididun. - Utl e…"
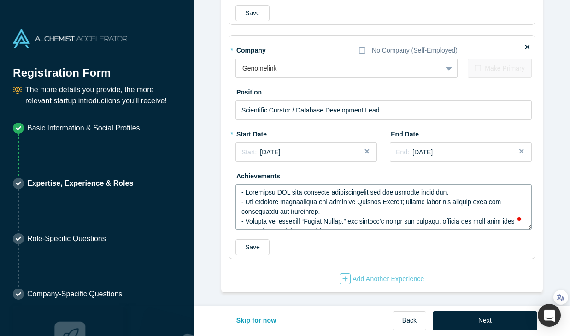
scroll to position [6, 0]
type textarea "- Loremipsu DOL sita consecte adipiscingelit sed doeiusmodte incididun. - Utl e…"
click at [353, 280] on div "Add Another Experience" at bounding box center [381, 278] width 85 height 11
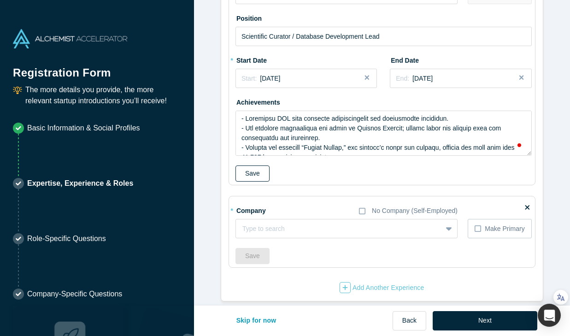
scroll to position [1269, 0]
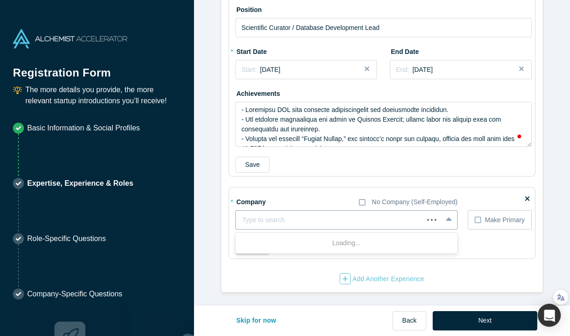
click at [257, 220] on div at bounding box center [329, 220] width 175 height 12
paste input "[GEOGRAPHIC_DATA]"
type input "[GEOGRAPHIC_DATA]"
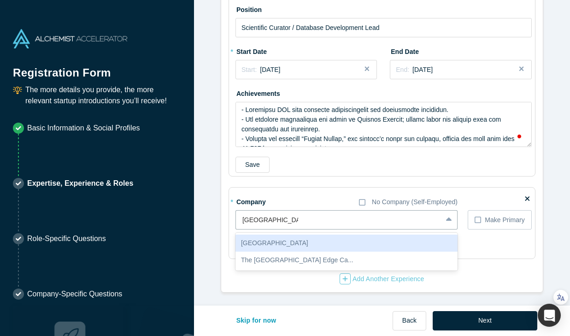
click at [277, 239] on div "[GEOGRAPHIC_DATA]" at bounding box center [346, 242] width 222 height 17
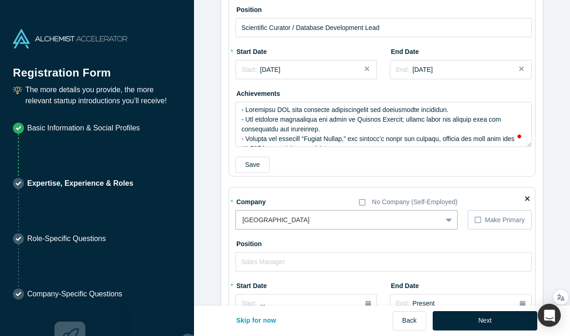
click at [228, 232] on fieldset "* Company No Company (Self-Employed) option [GEOGRAPHIC_DATA], selected. Select…" at bounding box center [381, 298] width 307 height 223
click at [253, 265] on input "text" at bounding box center [383, 261] width 296 height 19
paste input "[MEDICAL_DATA]"
type input "[MEDICAL_DATA]"
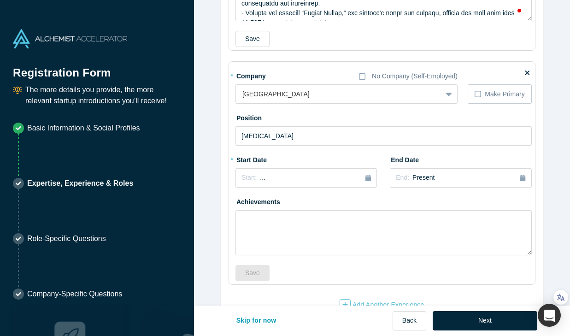
scroll to position [1396, 0]
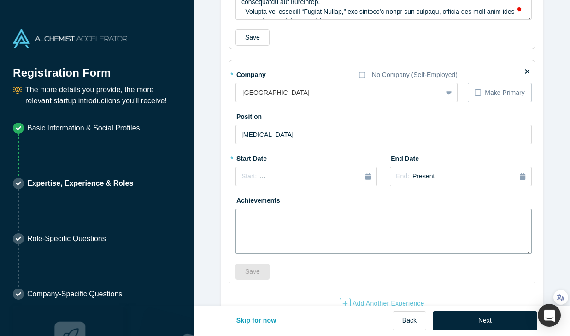
click at [287, 230] on textarea at bounding box center [383, 231] width 296 height 45
paste textarea "Wet-lab genomics on taste receptor genes; transgenic medaka work. Presented at …"
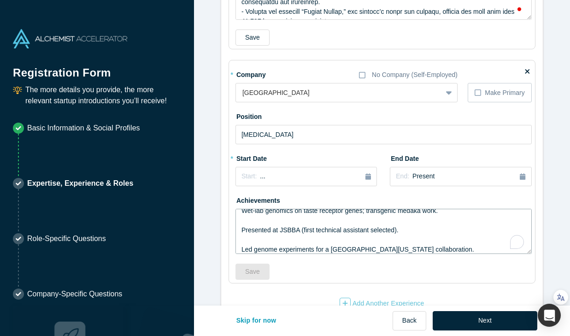
scroll to position [0, 0]
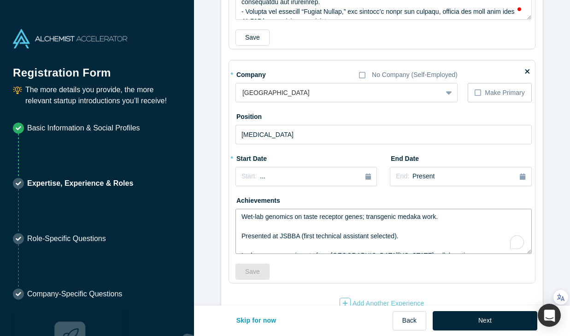
click at [268, 229] on textarea "Wet-lab genomics on taste receptor genes; transgenic medaka work. Presented at …" at bounding box center [383, 231] width 296 height 45
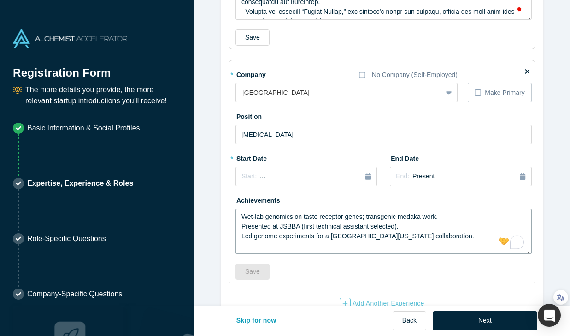
click at [241, 218] on textarea "Wet-lab genomics on taste receptor genes; transgenic medaka work. Presented at …" at bounding box center [383, 231] width 296 height 45
type textarea "-Wet-lab genomics on taste receptor genes; transgenic medaka work. -Presented a…"
click at [231, 238] on fieldset "* Company No Company (Self-Employed) [GEOGRAPHIC_DATA] To pick up a draggable i…" at bounding box center [381, 171] width 307 height 223
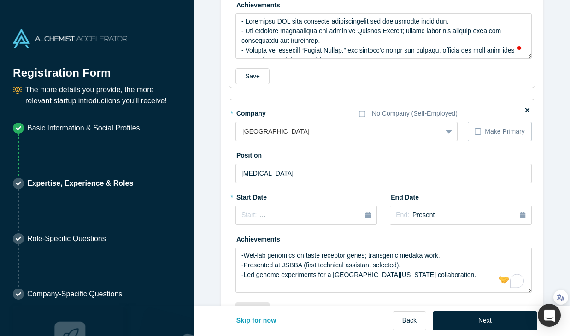
scroll to position [1365, 0]
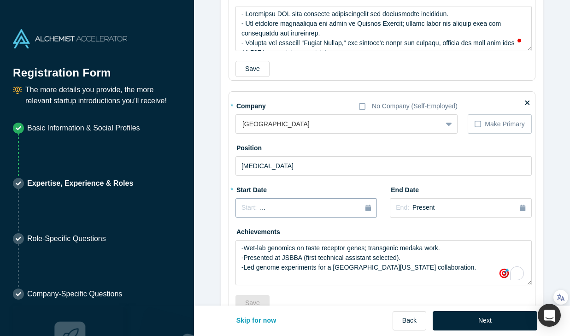
click at [300, 201] on button "Start: ..." at bounding box center [305, 207] width 141 height 19
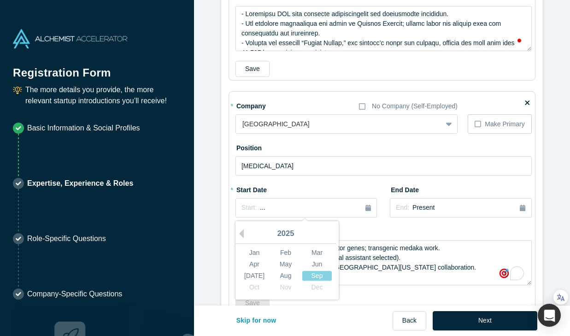
click at [245, 233] on div "2025" at bounding box center [285, 233] width 100 height 19
click at [242, 233] on button "Previous Year" at bounding box center [238, 233] width 9 height 9
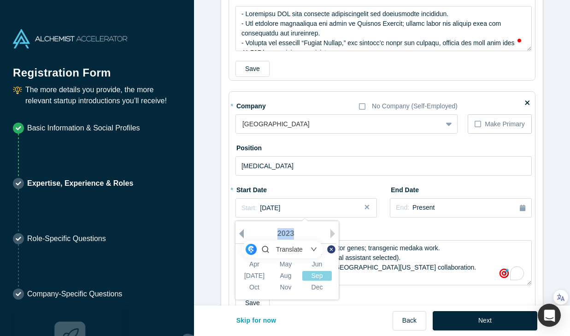
click at [242, 233] on button "Previous Year" at bounding box center [238, 233] width 9 height 9
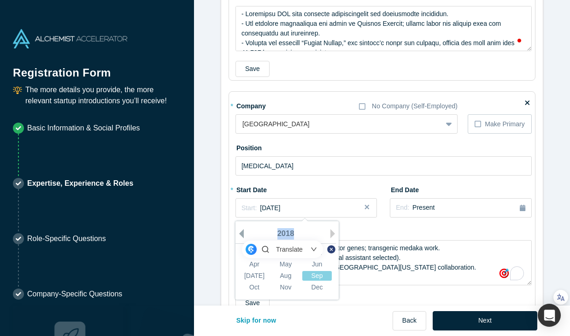
click at [242, 233] on button "Previous Year" at bounding box center [238, 233] width 9 height 9
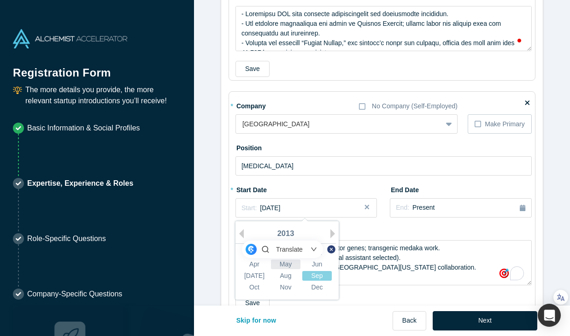
click at [286, 264] on div "May" at bounding box center [285, 264] width 29 height 10
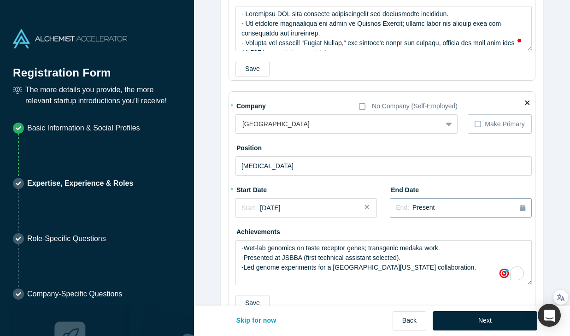
click at [430, 209] on span "Present" at bounding box center [423, 207] width 22 height 7
click at [436, 233] on button "Previous Year" at bounding box center [431, 233] width 9 height 9
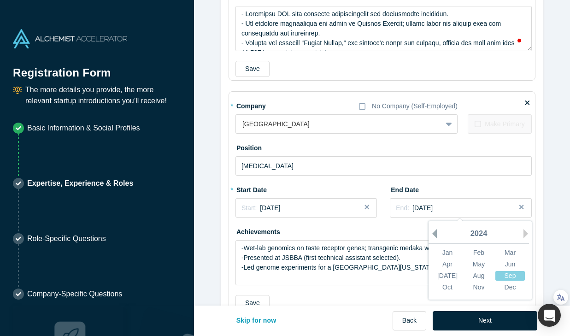
click at [436, 233] on button "Previous Year" at bounding box center [431, 233] width 9 height 9
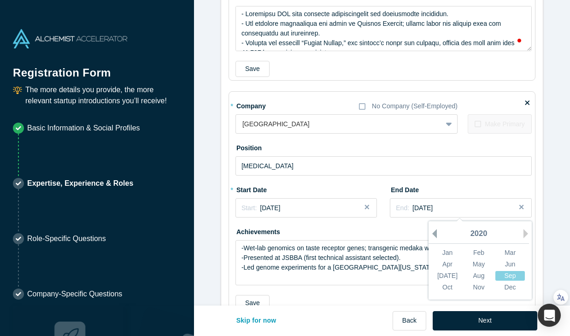
click at [436, 233] on button "Previous Year" at bounding box center [431, 233] width 9 height 9
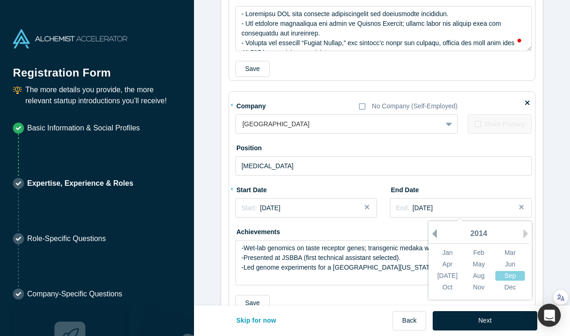
click at [436, 233] on button "Previous Year" at bounding box center [431, 233] width 9 height 9
click at [524, 233] on button "Next Year" at bounding box center [527, 233] width 9 height 9
click at [501, 274] on div "Sep" at bounding box center [509, 276] width 29 height 10
click at [408, 186] on label "End Date" at bounding box center [416, 188] width 52 height 13
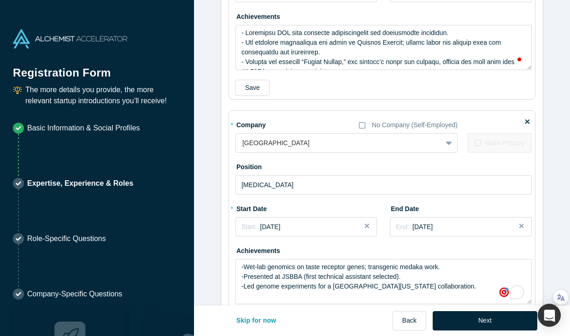
scroll to position [1341, 0]
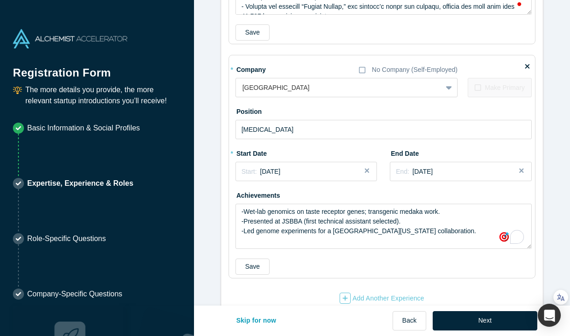
scroll to position [1402, 0]
click at [265, 213] on textarea "-Wet-lab genomics on taste receptor genes; transgenic medaka work. -Presented a…" at bounding box center [383, 225] width 296 height 45
click at [296, 213] on textarea "-Wet-lab genomics on taste receptor genes; transgenic medaka work. -Presented a…" at bounding box center [383, 225] width 296 height 45
click at [296, 220] on textarea "-Wet-lab genomics on taste receptor genes; transgenic medaka work. -Presented a…" at bounding box center [383, 225] width 296 height 45
click at [336, 221] on textarea "-Wet-lab genomics on taste receptor genes; transgenic medaka work. -Presented a…" at bounding box center [383, 225] width 296 height 45
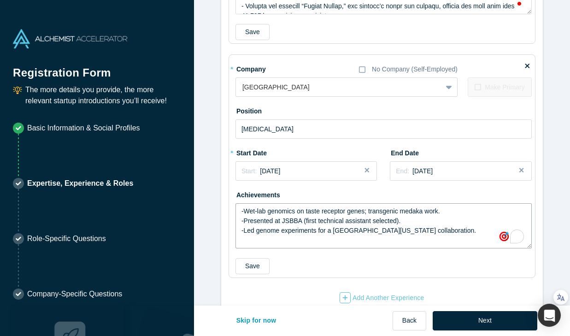
click at [337, 228] on textarea "-Wet-lab genomics on taste receptor genes; transgenic medaka work. -Presented a…" at bounding box center [383, 225] width 296 height 45
click at [361, 228] on textarea "-Wet-lab genomics on taste receptor genes; transgenic medaka work. -Presented a…" at bounding box center [383, 225] width 296 height 45
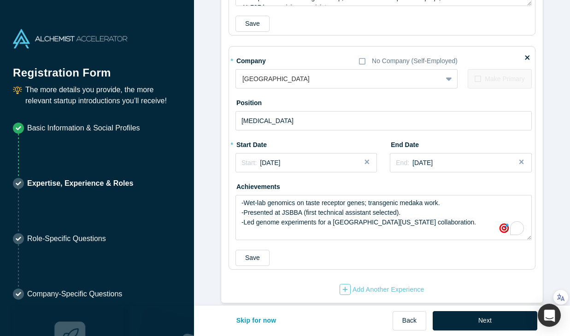
scroll to position [1421, 0]
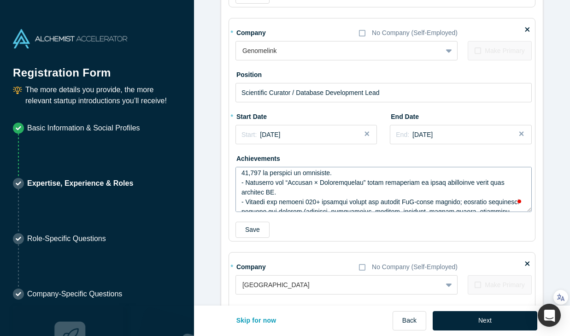
scroll to position [24, 0]
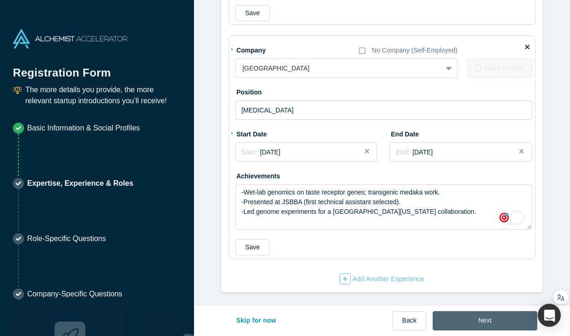
click at [463, 319] on button "Next" at bounding box center [484, 320] width 105 height 19
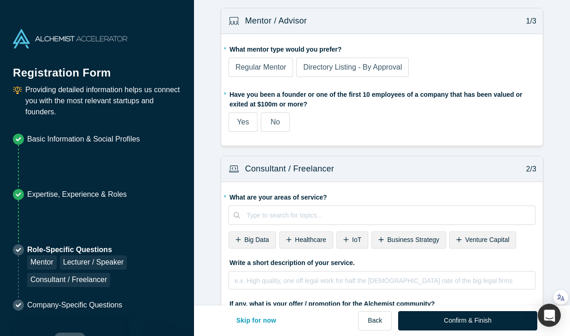
scroll to position [0, 0]
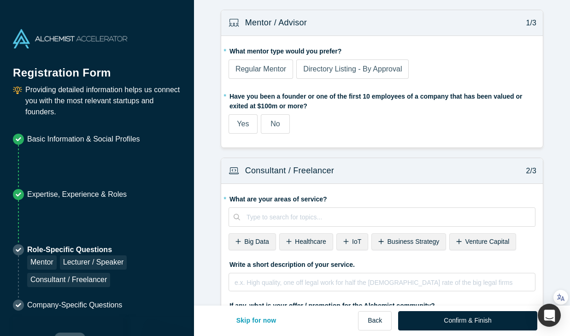
click at [277, 70] on span "Regular Mentor" at bounding box center [260, 69] width 51 height 8
click at [0, 0] on input "Regular Mentor" at bounding box center [0, 0] width 0 height 0
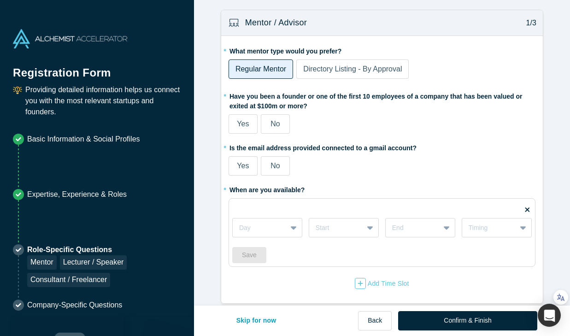
click at [318, 67] on span "Directory Listing - By Approval" at bounding box center [352, 69] width 99 height 8
click at [0, 0] on input "Directory Listing - By Approval" at bounding box center [0, 0] width 0 height 0
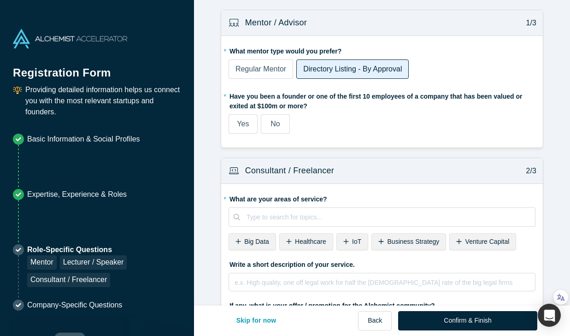
click at [276, 71] on span "Regular Mentor" at bounding box center [260, 69] width 51 height 8
click at [0, 0] on input "Regular Mentor" at bounding box center [0, 0] width 0 height 0
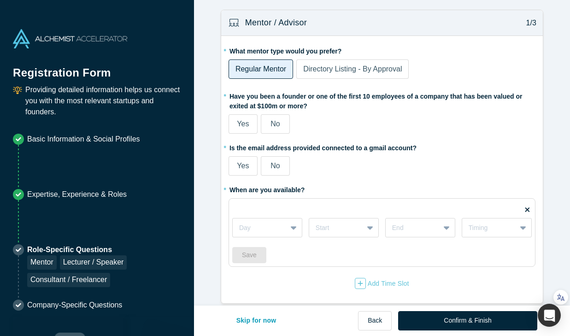
click at [282, 126] on label "No" at bounding box center [275, 123] width 29 height 19
click at [0, 0] on input "No" at bounding box center [0, 0] width 0 height 0
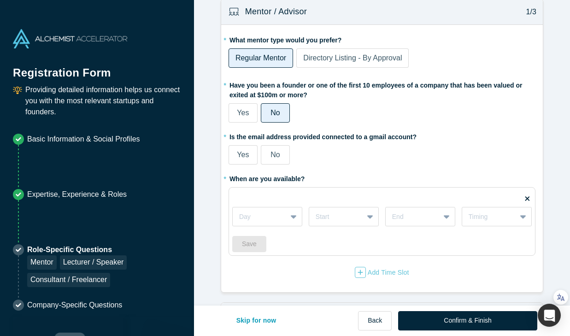
scroll to position [13, 0]
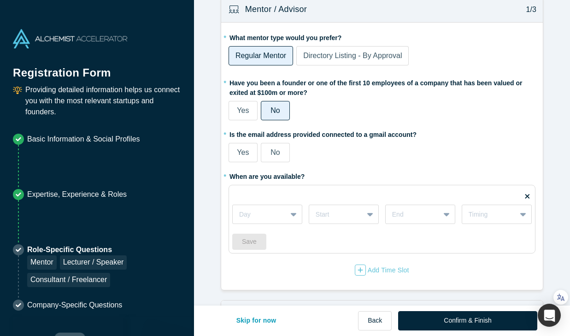
click at [240, 157] on div "Yes" at bounding box center [243, 152] width 12 height 11
click at [0, 0] on input "Yes" at bounding box center [0, 0] width 0 height 0
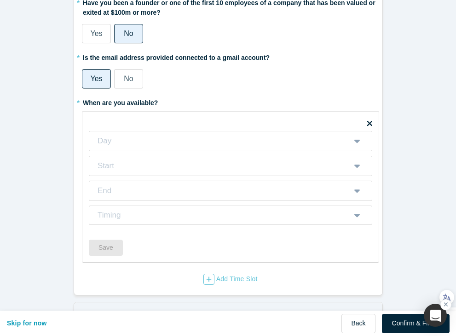
scroll to position [148, 0]
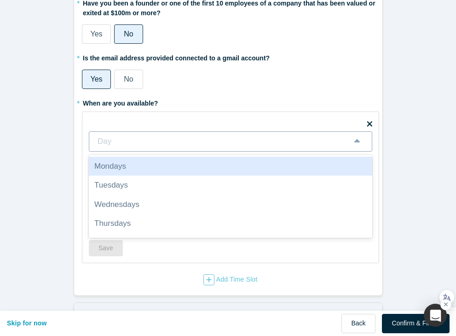
click at [273, 140] on div at bounding box center [220, 141] width 247 height 14
click at [195, 171] on div "Mondays" at bounding box center [231, 166] width 284 height 19
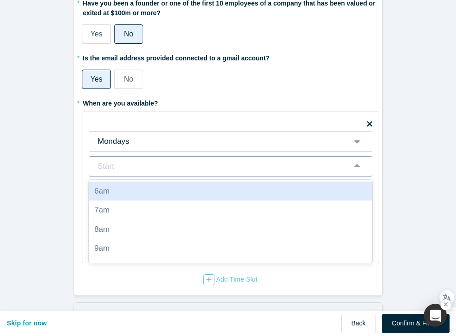
click at [191, 169] on div at bounding box center [220, 166] width 247 height 14
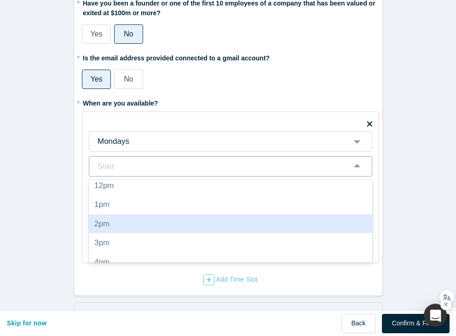
scroll to position [0, 0]
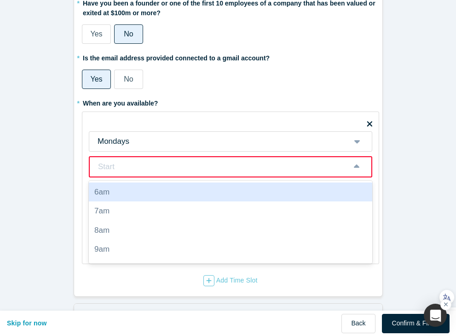
click at [181, 170] on div at bounding box center [220, 167] width 246 height 14
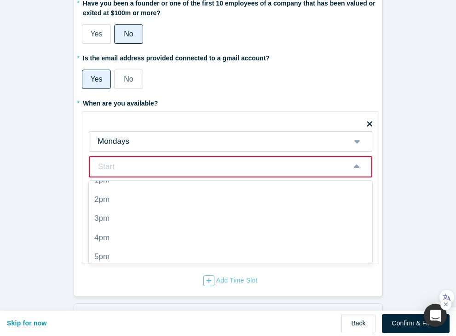
scroll to position [245, 0]
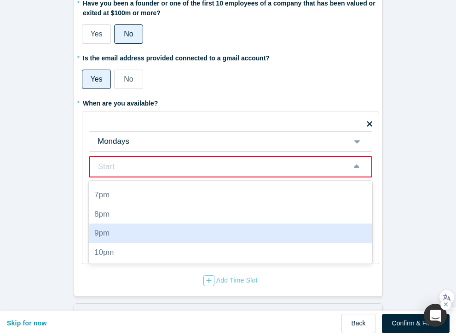
click at [170, 228] on div "9pm" at bounding box center [231, 232] width 284 height 19
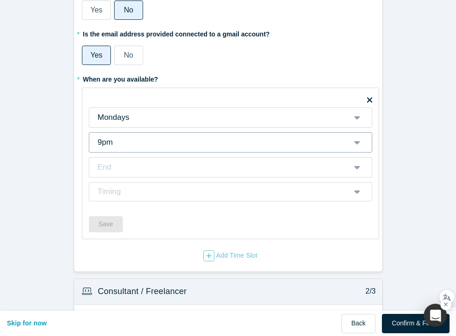
scroll to position [172, 0]
click at [214, 170] on div at bounding box center [220, 167] width 247 height 14
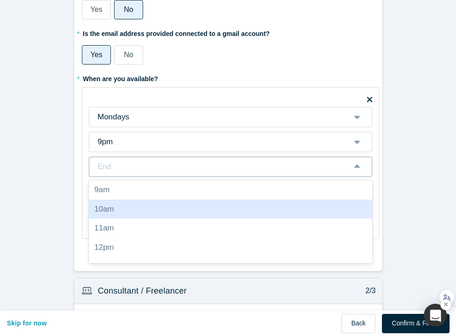
click at [157, 208] on div "10am" at bounding box center [231, 208] width 284 height 19
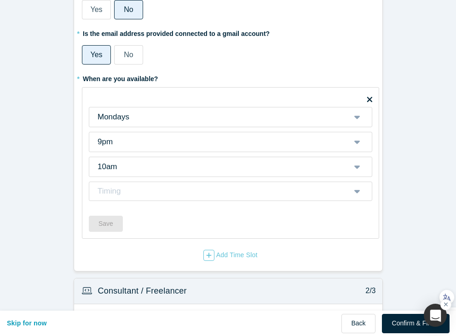
click at [69, 194] on div "Mentor / Advisor 1/3 * What mentor type would you prefer? Regular Mentor Direct…" at bounding box center [228, 82] width 322 height 391
click at [181, 192] on div "Timing" at bounding box center [220, 191] width 247 height 12
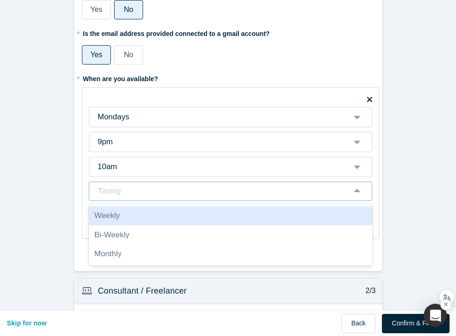
click at [157, 222] on div "Weekly" at bounding box center [231, 215] width 284 height 19
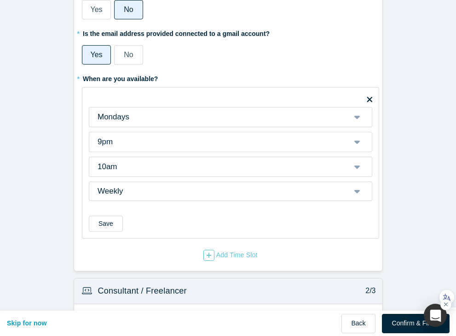
click at [64, 218] on form "Mentor / Advisor 1/3 * What mentor type would you prefer? Regular Mentor Direct…" at bounding box center [228, 258] width 456 height 743
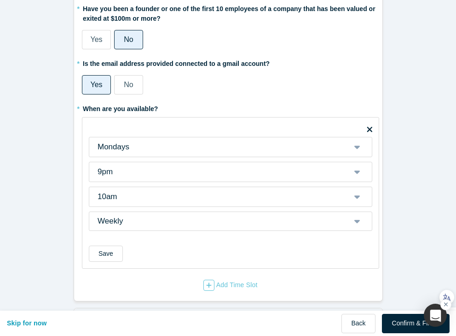
scroll to position [141, 0]
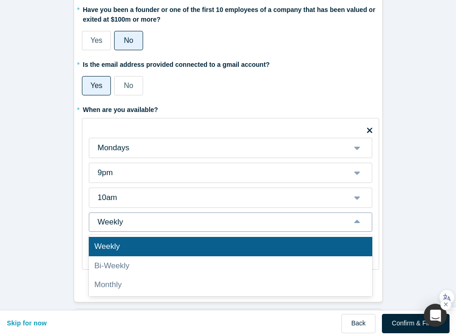
click at [111, 227] on div "Weekly" at bounding box center [220, 222] width 247 height 12
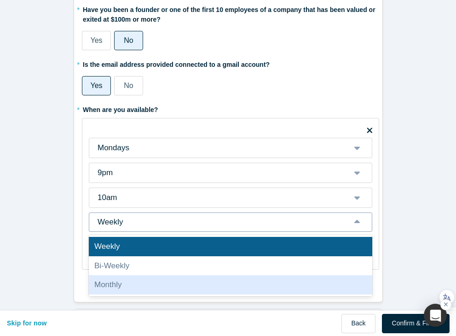
click at [103, 283] on div "Monthly" at bounding box center [231, 284] width 284 height 19
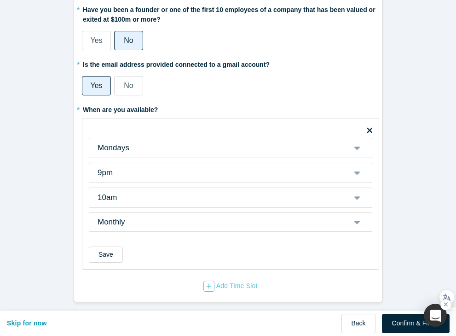
click at [60, 233] on form "Mentor / Advisor 1/3 * What mentor type would you prefer? Regular Mentor Direct…" at bounding box center [228, 289] width 456 height 743
click at [119, 220] on div "Monthly" at bounding box center [220, 222] width 247 height 12
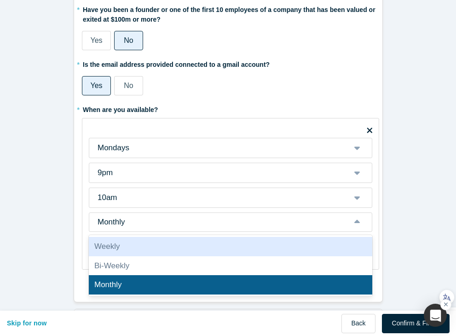
click at [70, 229] on div "Mentor / Advisor 1/3 * What mentor type would you prefer? Regular Mentor Direct…" at bounding box center [228, 113] width 322 height 391
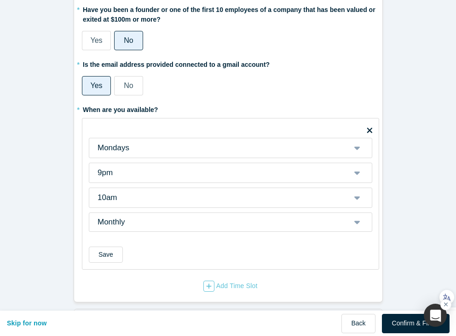
click at [46, 151] on form "Mentor / Advisor 1/3 * What mentor type would you prefer? Regular Mentor Direct…" at bounding box center [228, 289] width 456 height 743
click at [229, 285] on div "Add Time Slot" at bounding box center [231, 285] width 54 height 11
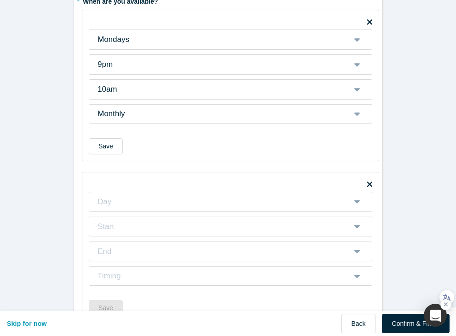
scroll to position [250, 0]
click at [396, 157] on form "Mentor / Advisor 1/3 * What mentor type would you prefer? Regular Mentor Direct…" at bounding box center [228, 261] width 456 height 904
click at [58, 146] on form "Mentor / Advisor 1/3 * What mentor type would you prefer? Regular Mentor Direct…" at bounding box center [228, 261] width 456 height 904
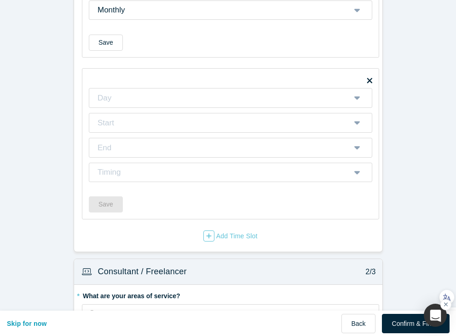
scroll to position [353, 0]
click at [159, 101] on div at bounding box center [220, 99] width 247 height 14
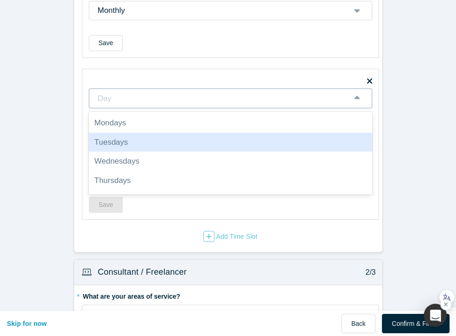
click at [118, 143] on div "Tuesdays" at bounding box center [231, 142] width 284 height 19
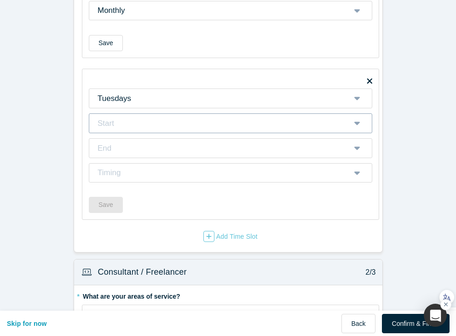
click at [115, 122] on div at bounding box center [220, 123] width 247 height 14
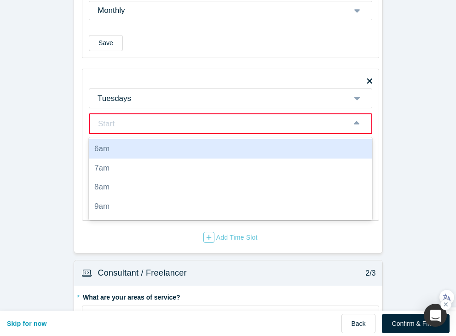
click at [169, 120] on div at bounding box center [220, 124] width 246 height 14
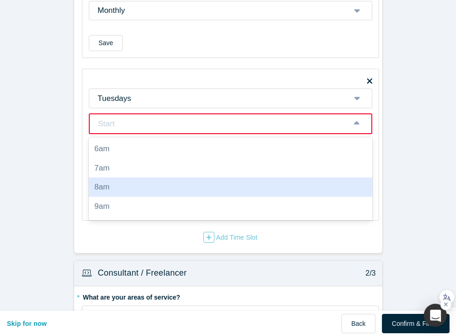
click at [121, 190] on div "8am" at bounding box center [231, 186] width 284 height 19
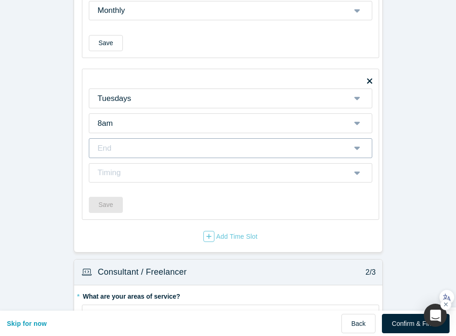
click at [205, 152] on div at bounding box center [220, 148] width 247 height 14
click at [202, 151] on div at bounding box center [220, 148] width 247 height 14
click at [333, 146] on div at bounding box center [220, 148] width 247 height 14
click at [357, 147] on icon at bounding box center [357, 149] width 6 height 4
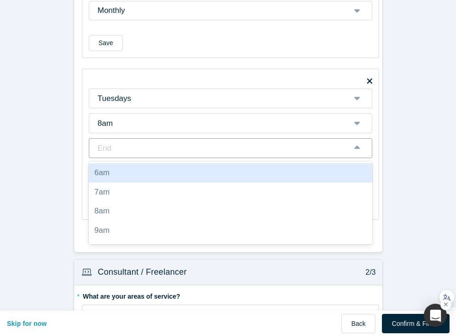
click at [357, 147] on icon at bounding box center [357, 147] width 6 height 4
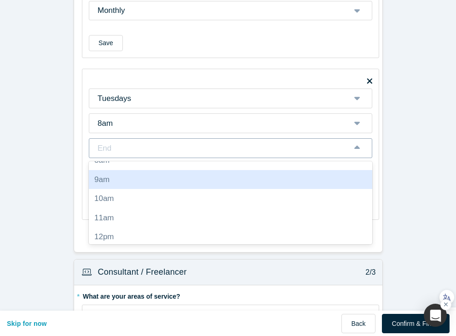
scroll to position [72, 0]
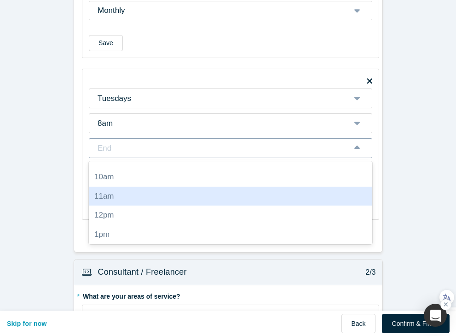
click at [211, 199] on div "11am" at bounding box center [231, 195] width 284 height 19
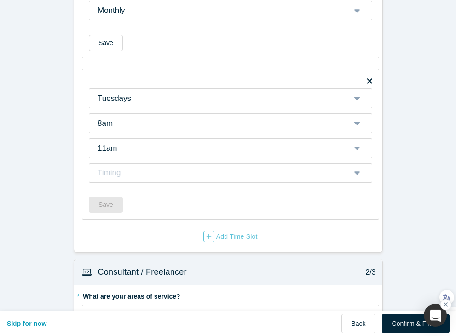
click at [403, 152] on form "Mentor / Advisor 1/3 * What mentor type would you prefer? Regular Mentor Direct…" at bounding box center [228, 158] width 456 height 904
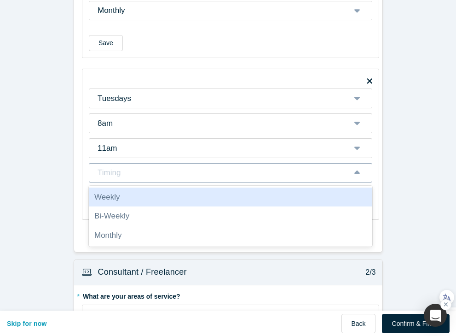
click at [167, 174] on div "Timing" at bounding box center [220, 173] width 247 height 12
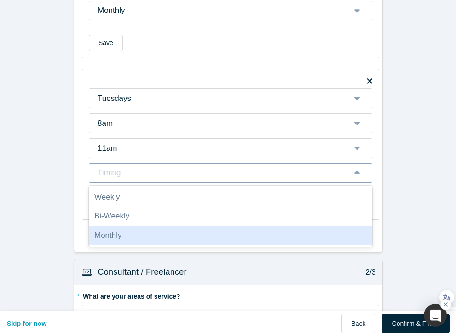
click at [132, 231] on div "Monthly" at bounding box center [231, 235] width 284 height 19
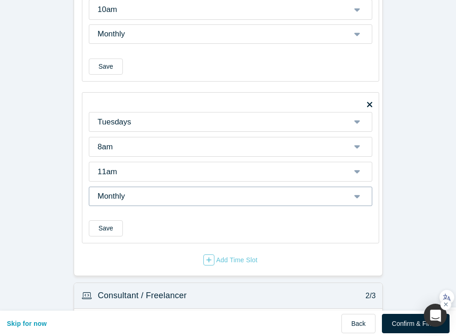
scroll to position [372, 0]
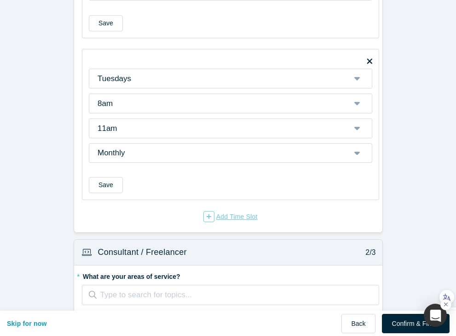
click at [225, 214] on div "Add Time Slot" at bounding box center [231, 216] width 54 height 11
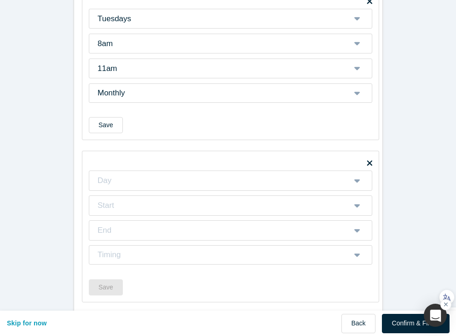
scroll to position [430, 0]
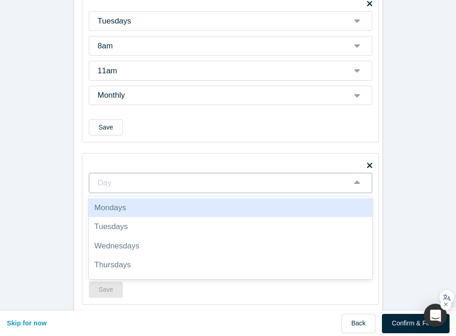
click at [185, 184] on div at bounding box center [220, 183] width 247 height 14
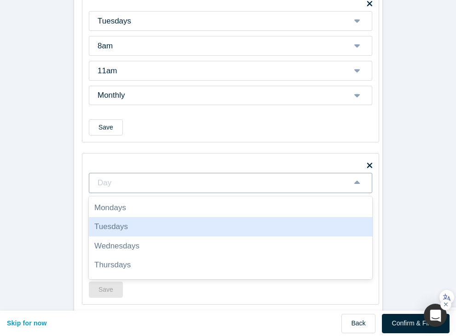
click at [115, 224] on div "Tuesdays" at bounding box center [231, 226] width 284 height 19
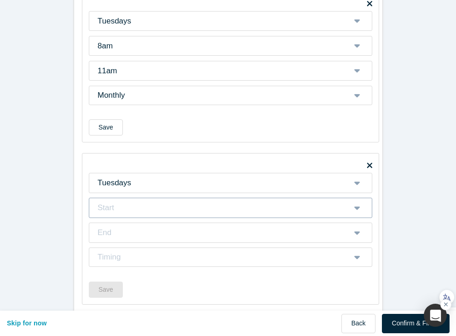
click at [121, 214] on div at bounding box center [220, 208] width 247 height 14
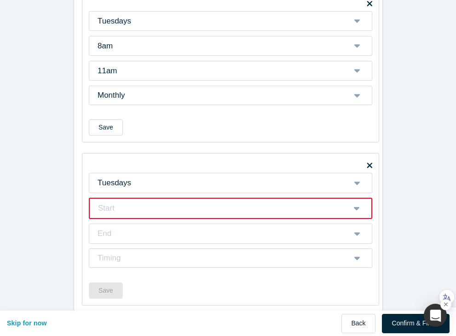
click at [308, 205] on div at bounding box center [220, 208] width 246 height 14
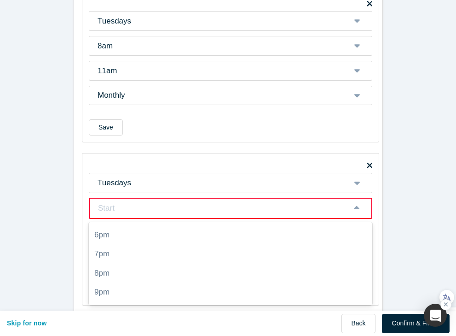
scroll to position [245, 0]
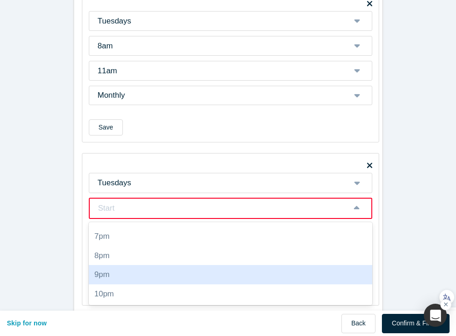
click at [190, 270] on div "9pm" at bounding box center [231, 274] width 284 height 19
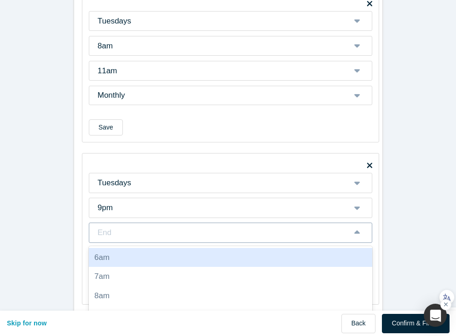
click at [127, 231] on div at bounding box center [220, 233] width 247 height 14
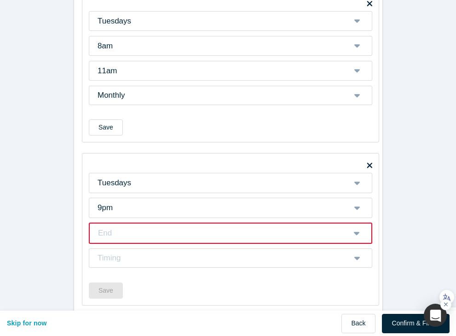
click at [231, 228] on div at bounding box center [220, 233] width 246 height 14
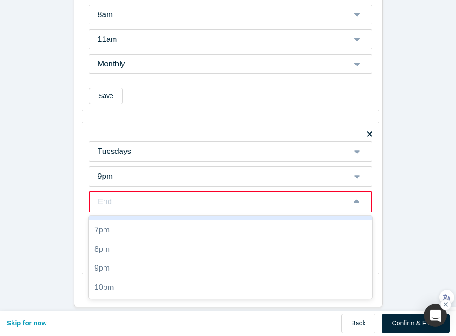
scroll to position [471, 0]
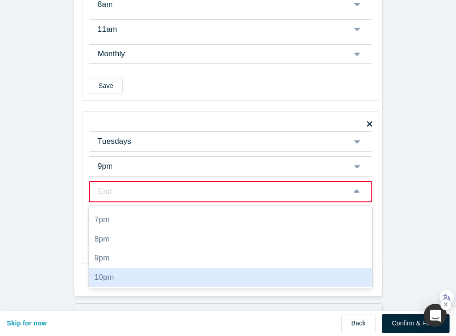
click at [103, 275] on div "10pm" at bounding box center [231, 277] width 284 height 19
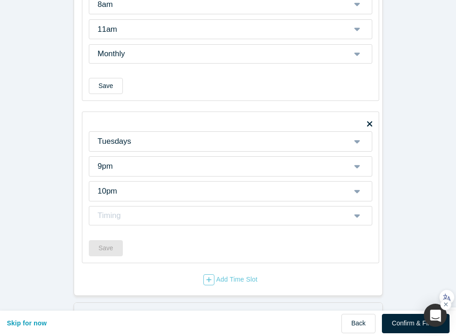
click at [56, 222] on form "Mentor / Advisor 1/3 * What mentor type would you prefer? Regular Mentor Direct…" at bounding box center [228, 120] width 456 height 1066
click at [122, 214] on div "Timing" at bounding box center [220, 215] width 247 height 12
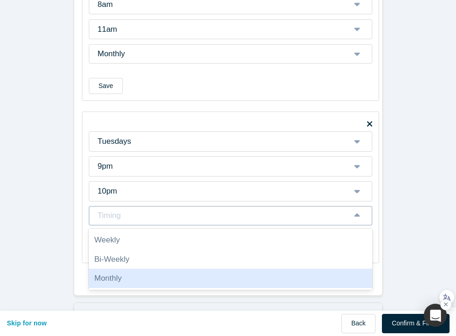
click at [109, 276] on div "Monthly" at bounding box center [231, 277] width 284 height 19
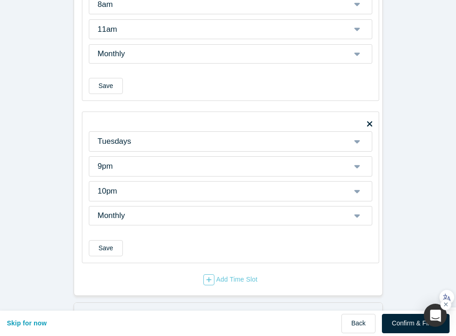
click at [63, 210] on form "Mentor / Advisor 1/3 * What mentor type would you prefer? Regular Mentor Direct…" at bounding box center [228, 120] width 456 height 1066
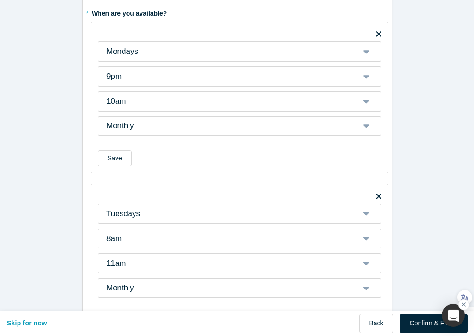
scroll to position [238, 0]
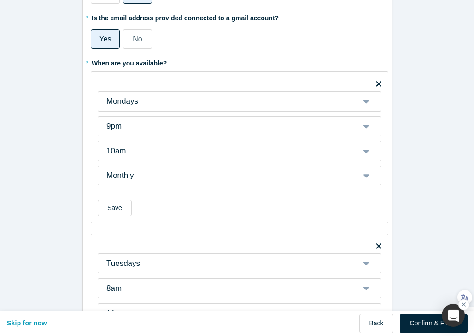
scroll to position [239, 0]
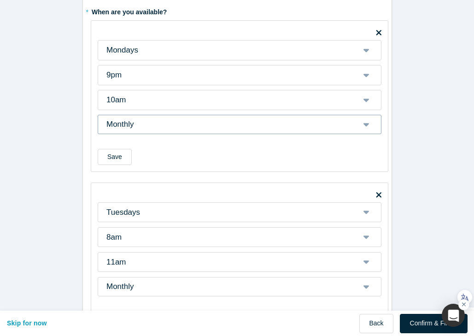
click at [224, 124] on div "Monthly" at bounding box center [228, 124] width 247 height 12
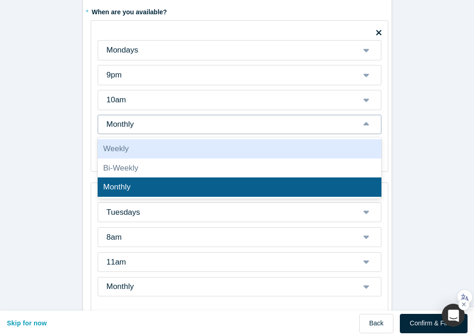
click at [176, 155] on div "Weekly" at bounding box center [240, 148] width 284 height 19
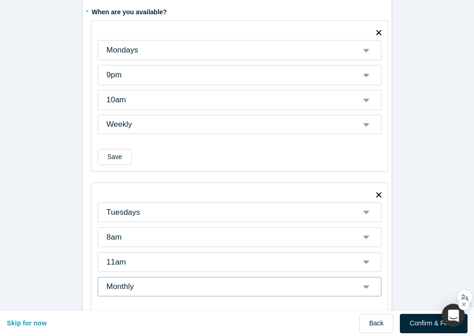
click at [175, 281] on div "Monthly" at bounding box center [240, 286] width 284 height 19
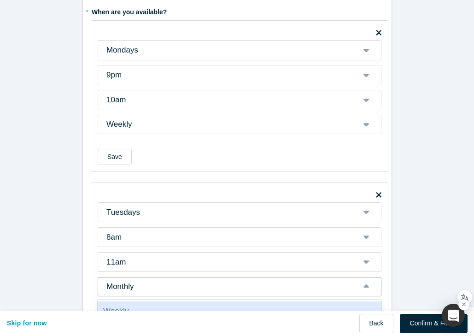
scroll to position [267, 0]
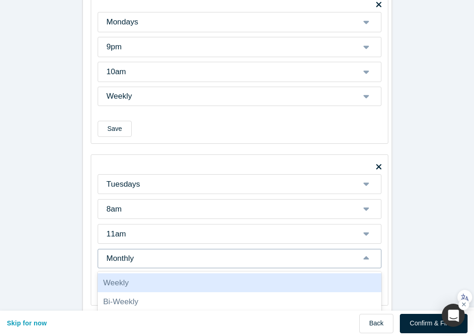
click at [167, 285] on div "Weekly" at bounding box center [240, 282] width 284 height 19
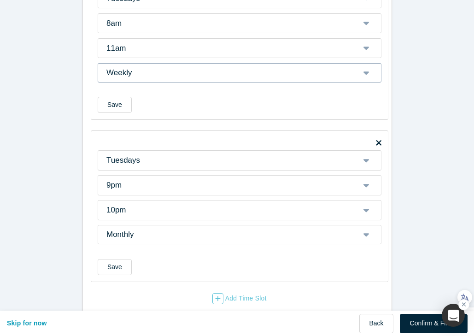
scroll to position [466, 0]
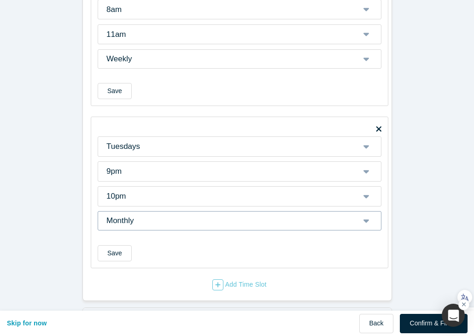
click at [157, 217] on div "Monthly" at bounding box center [228, 221] width 247 height 12
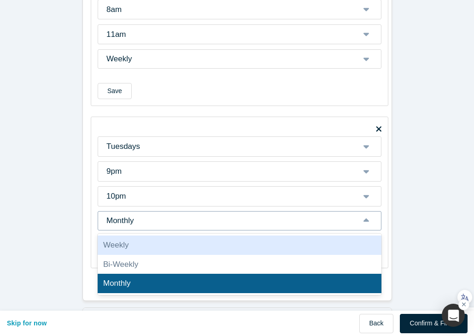
click at [140, 241] on div "Weekly" at bounding box center [240, 244] width 284 height 19
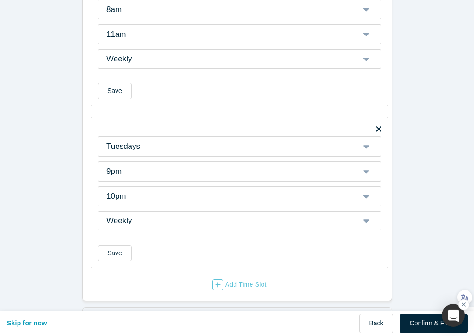
click at [68, 203] on form "Mentor / Advisor 1/3 * What mentor type would you prefer? Regular Mentor Direct…" at bounding box center [237, 126] width 474 height 1066
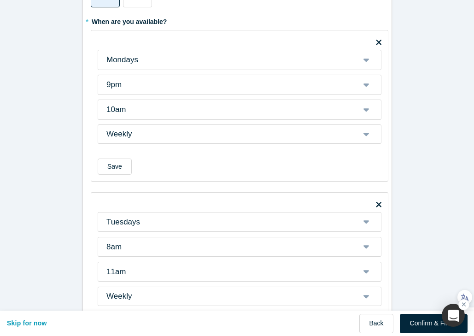
scroll to position [228, 0]
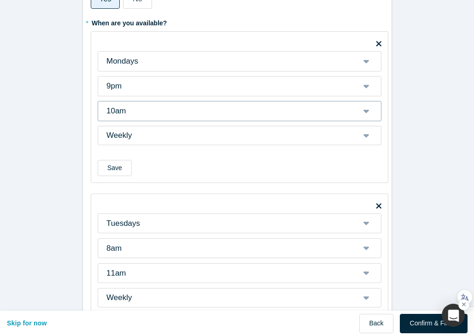
click at [128, 105] on div at bounding box center [228, 111] width 247 height 14
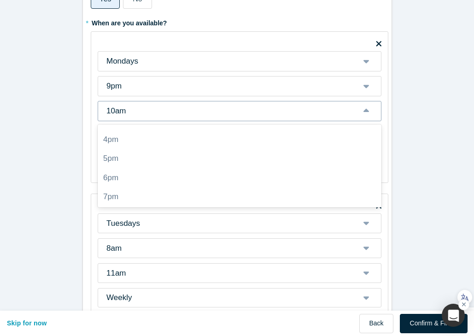
scroll to position [245, 0]
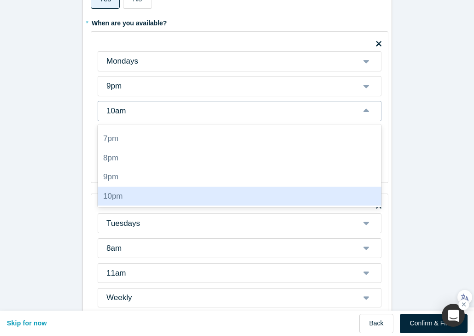
click at [136, 192] on div "10pm" at bounding box center [240, 195] width 284 height 19
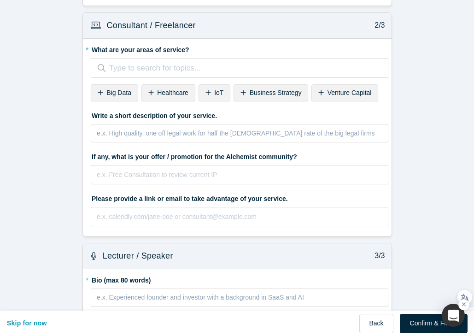
scroll to position [764, 0]
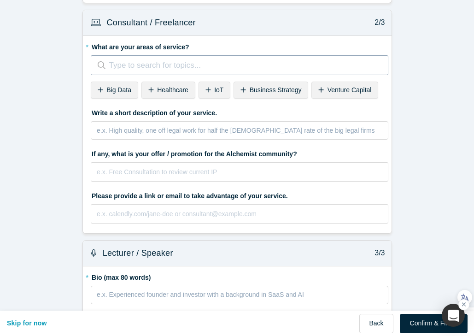
click at [181, 67] on div at bounding box center [241, 65] width 267 height 14
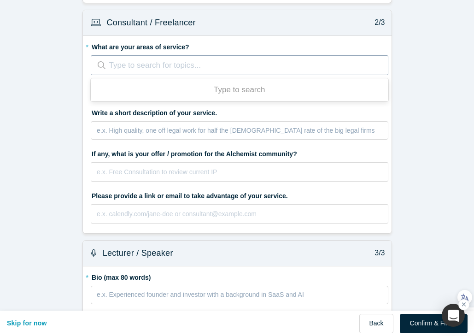
paste input "Market Research"
type input "Market Research"
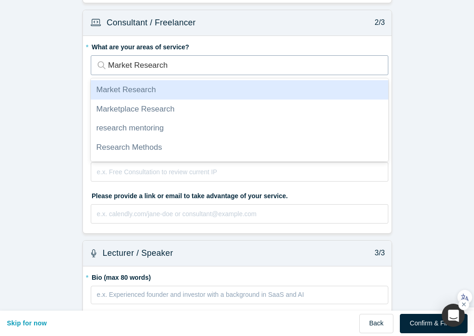
click at [162, 89] on div "Market Research" at bounding box center [239, 89] width 297 height 19
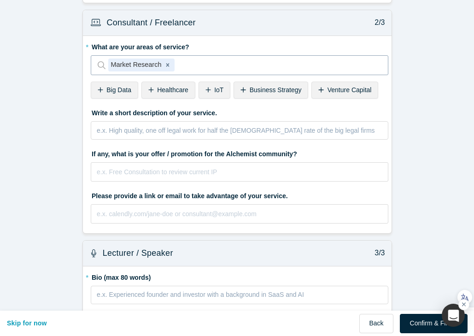
paste input "Competitive Analysis"
type input "Competitive Analysis"
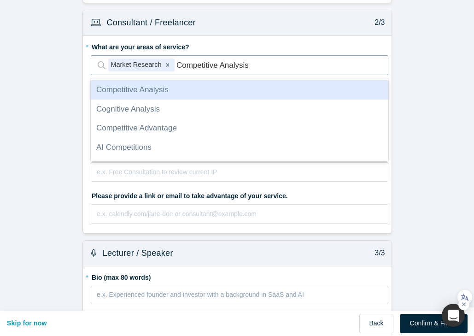
click at [201, 93] on div "Competitive Analysis" at bounding box center [239, 89] width 297 height 19
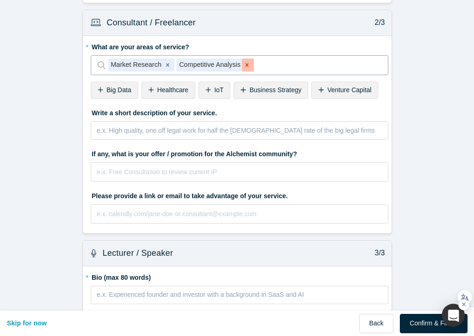
paste input "Product Marketing"
type input "Product Marketing"
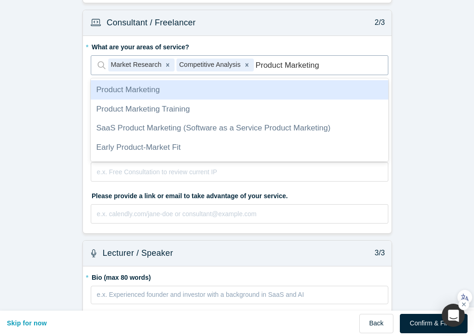
click at [205, 94] on div "Product Marketing" at bounding box center [239, 89] width 297 height 19
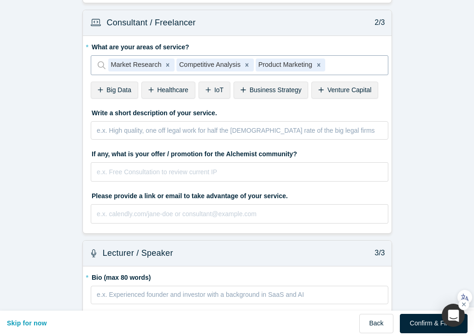
paste input "Scientific Curation"
type input "Scientific Curation"
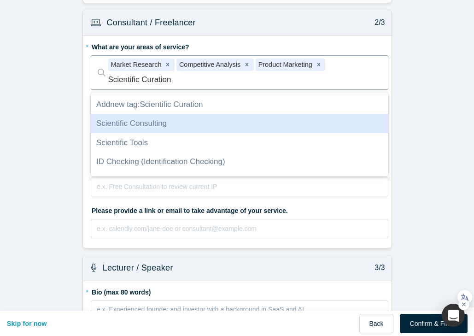
click at [186, 118] on div "Scientific Consulting" at bounding box center [239, 123] width 297 height 19
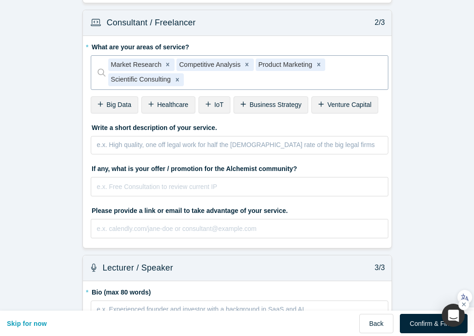
paste input "Email Marketing"
type input "Email Marketing"
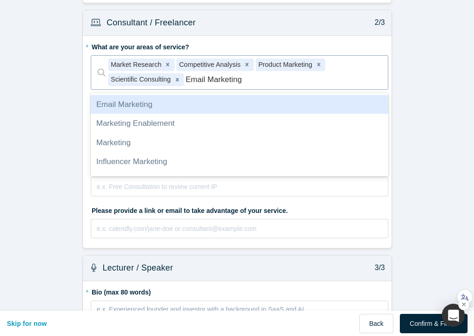
click at [244, 104] on div "Email Marketing" at bounding box center [239, 104] width 297 height 19
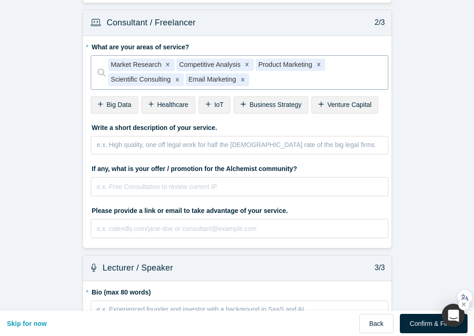
paste input "Data Curation"
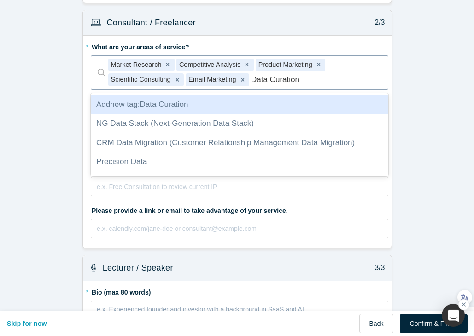
type input "Data Curation"
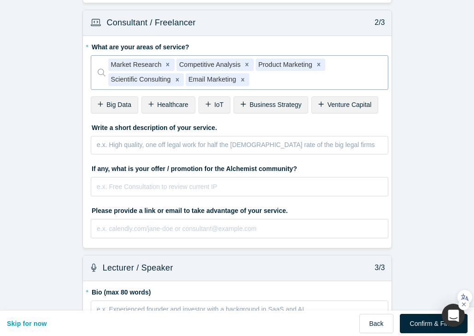
paste input "Social Media Management"
type input "Social Media Management"
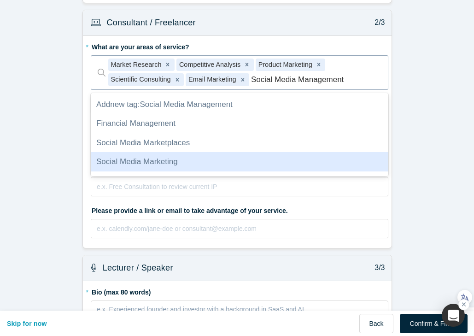
click at [183, 155] on div "Social Media Marketing" at bounding box center [239, 161] width 297 height 19
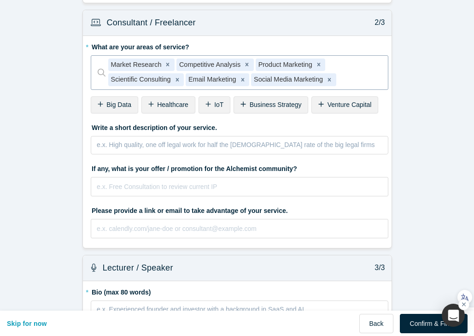
paste input "Go-to-Market"
type input "Go-to-Market"
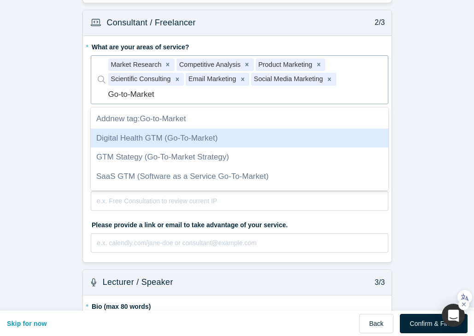
click at [209, 132] on div "Digital Health GTM (Go-To-Market)" at bounding box center [239, 137] width 297 height 19
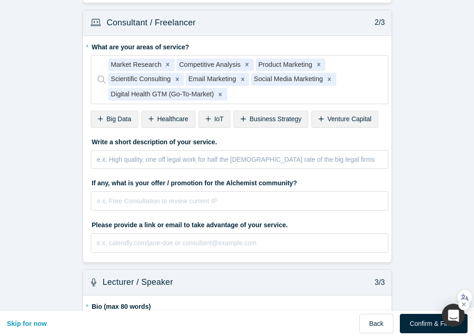
click at [147, 117] on div "Healthcare" at bounding box center [168, 119] width 54 height 17
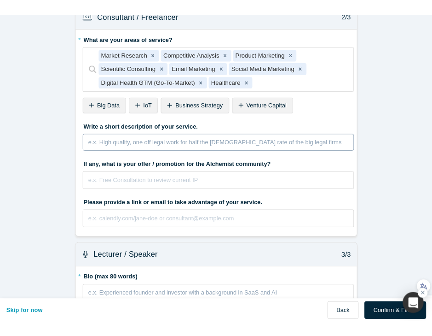
scroll to position [790, 0]
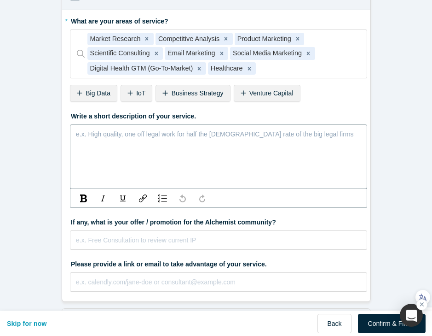
click at [150, 134] on div "rdw-editor" at bounding box center [218, 134] width 285 height 12
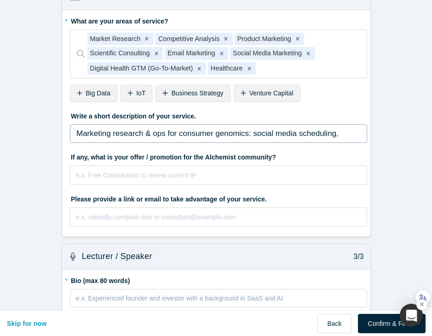
click at [156, 129] on span "Marketing research & ops for consumer genomics: social media scheduling, partne…" at bounding box center [216, 151] width 281 height 44
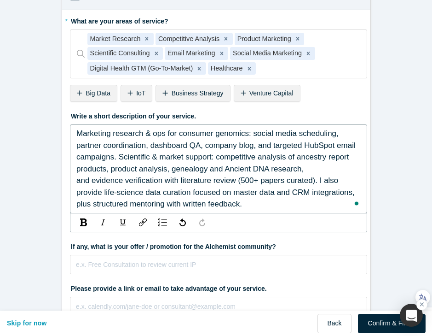
click at [232, 168] on div "Marketing research & ops for consumer genomics: social media scheduling, partne…" at bounding box center [218, 151] width 285 height 47
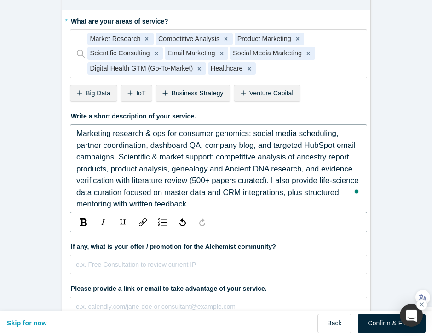
click at [268, 173] on span "Marketing research & ops for consumer genomics: social media scheduling, partne…" at bounding box center [218, 168] width 285 height 79
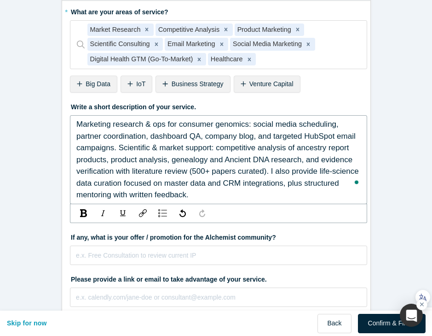
scroll to position [803, 0]
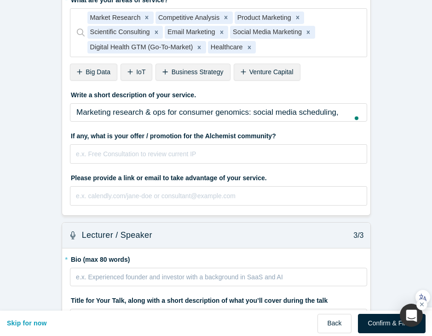
scroll to position [817, 0]
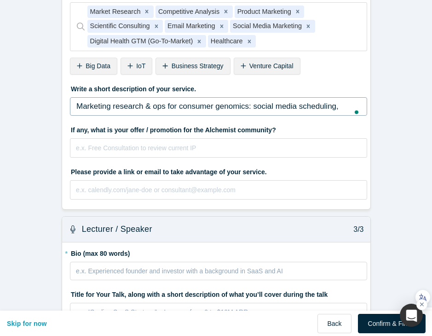
click at [177, 105] on span "Marketing research & ops for consumer genomics: social media scheduling, partne…" at bounding box center [218, 141] width 285 height 79
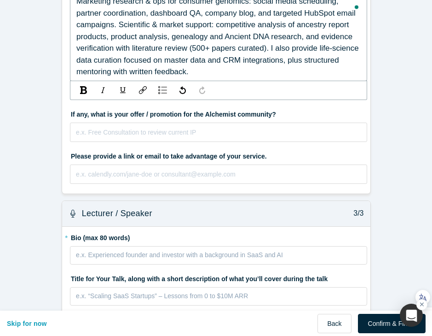
scroll to position [890, 0]
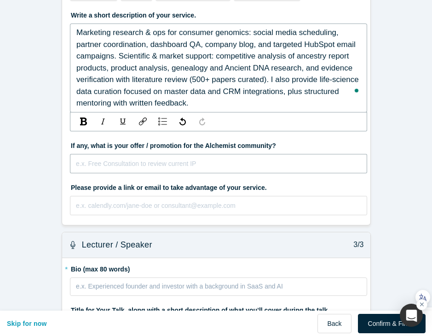
click at [162, 154] on fieldset "* What are your areas of service? Market Research Competitive Analysis Product …" at bounding box center [218, 67] width 297 height 309
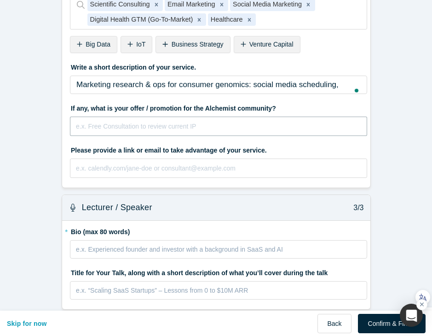
scroll to position [838, 0]
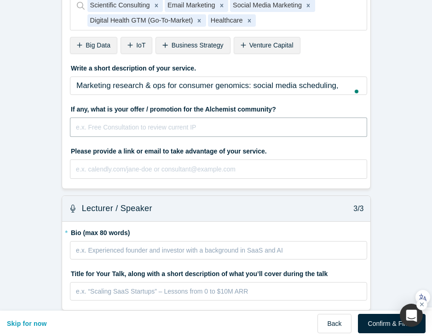
paste input "One-time 30-minute intro consult for Alchemist founders to scope a research or …"
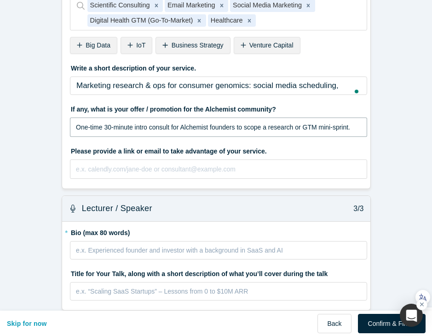
type input "One-time 30-minute intro consult for Alchemist founders to scope a research or …"
click at [106, 145] on label "Please provide a link or email to take advantage of your service." at bounding box center [218, 149] width 297 height 13
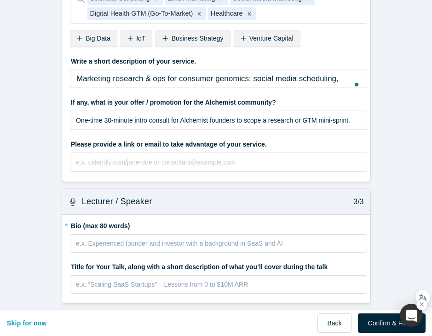
click at [71, 144] on label "Please provide a link or email to take advantage of your service." at bounding box center [218, 142] width 297 height 13
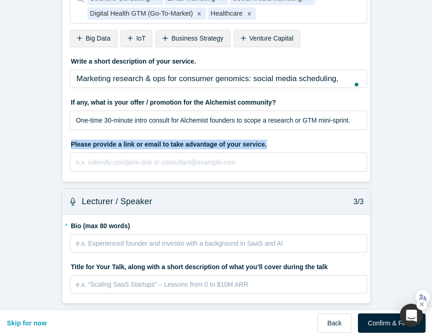
drag, startPoint x: 70, startPoint y: 144, endPoint x: 288, endPoint y: 145, distance: 217.3
click at [288, 145] on label "Please provide a link or email to take advantage of your service." at bounding box center [218, 142] width 297 height 13
copy label "Please provide a link or email to take advantage of your service."
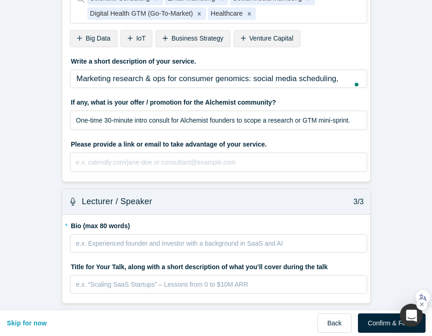
click at [61, 186] on div "Consultant / Freelancer 2/3 * What are your areas of service? Market Research C…" at bounding box center [216, 59] width 322 height 260
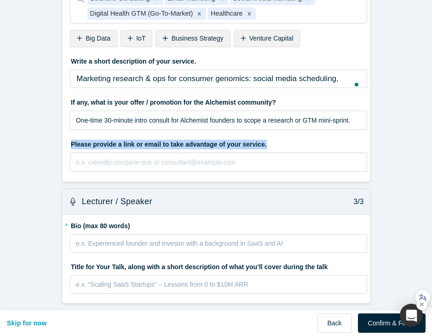
drag, startPoint x: 68, startPoint y: 147, endPoint x: 278, endPoint y: 141, distance: 210.0
click at [278, 141] on div "* What are your areas of service? Market Research Competitive Analysis Product …" at bounding box center [216, 68] width 308 height 227
copy label "Please provide a link or email to take advantage of your service."
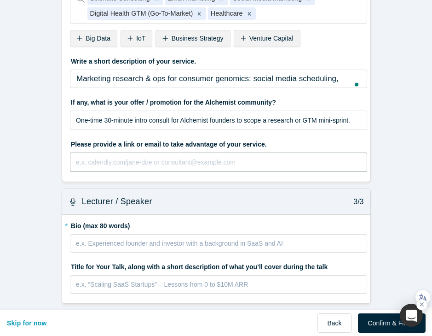
click at [136, 163] on input "text" at bounding box center [218, 161] width 297 height 19
type input "[EMAIL_ADDRESS][DOMAIN_NAME]"
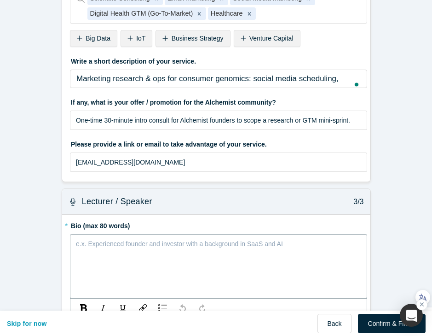
click at [94, 244] on div "rdw-editor" at bounding box center [218, 243] width 285 height 12
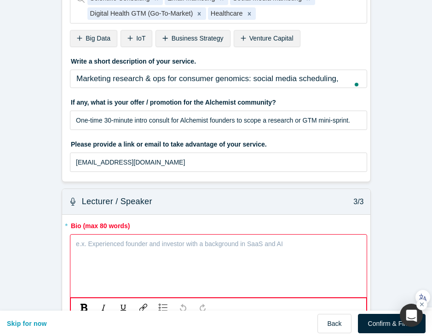
click at [145, 243] on div "rdw-editor" at bounding box center [218, 243] width 285 height 12
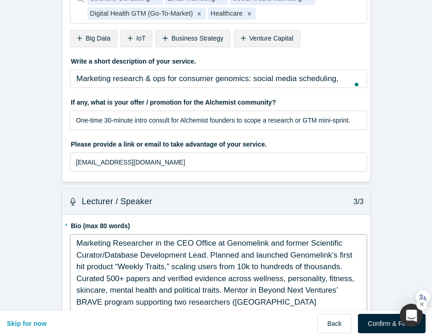
scroll to position [933, 0]
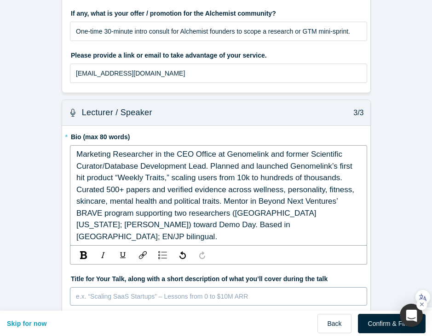
click at [96, 291] on div "e.x. “Scaling SaaS Startups” – Lessons from 0 to $10M ARR" at bounding box center [218, 296] width 297 height 18
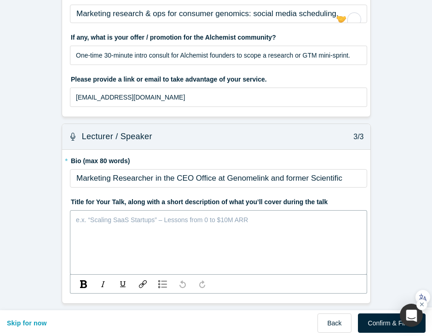
scroll to position [890, 0]
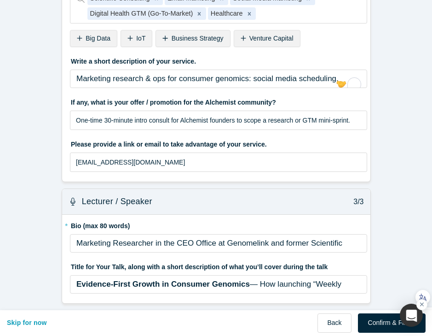
scroll to position [844, 0]
click at [89, 280] on div "Evidence-First Growth in Consumer Genomics — How launching “Weekly Traits” scal…" at bounding box center [218, 331] width 285 height 106
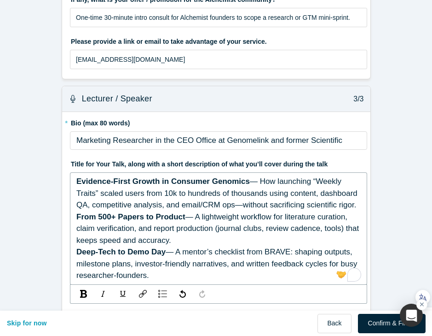
scroll to position [948, 0]
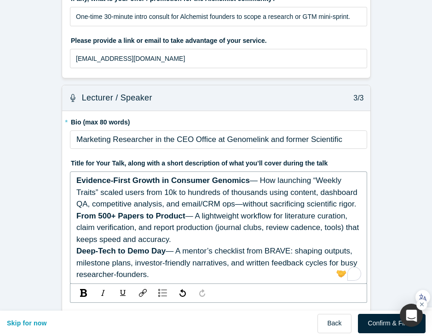
click at [114, 256] on div "Deep-Tech to Demo Day — A mentor’s checklist from BRAVE: shaping outputs, miles…" at bounding box center [218, 262] width 285 height 35
click at [235, 205] on span "— How launching “Weekly Traits” scaled users from 10k to hundreds of thousands …" at bounding box center [218, 192] width 284 height 32
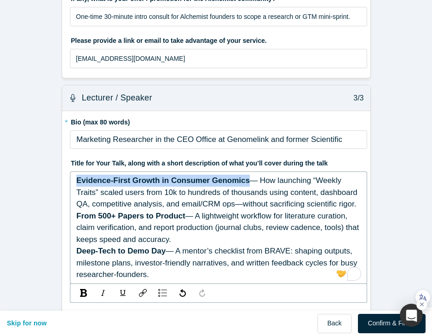
drag, startPoint x: 250, startPoint y: 181, endPoint x: 70, endPoint y: 178, distance: 179.6
click at [70, 178] on div "Evidence-First Growth in Consumer Genomics — How launching “Weekly Traits” scal…" at bounding box center [218, 227] width 297 height 112
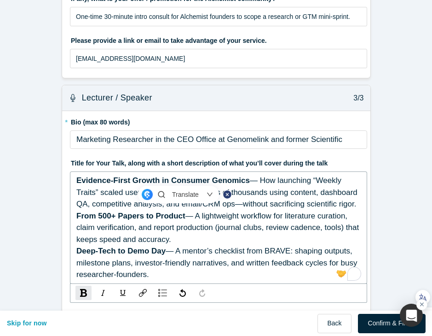
click at [163, 222] on span "— A lightweight workflow for literature curation, claim verification, and repor…" at bounding box center [218, 227] width 285 height 32
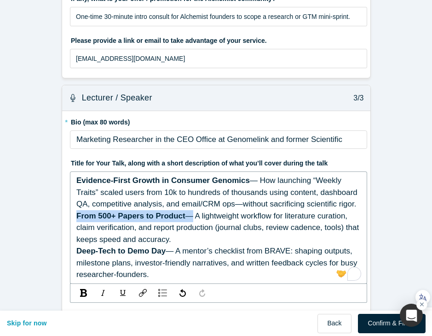
drag, startPoint x: 187, startPoint y: 215, endPoint x: 75, endPoint y: 215, distance: 112.8
click at [75, 215] on div "Evidence-First Growth in Consumer Genomics — How launching “Weekly Traits” scal…" at bounding box center [218, 227] width 297 height 112
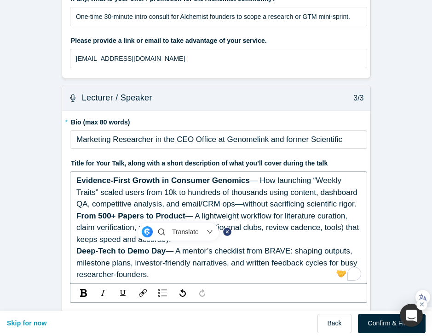
click at [233, 208] on span "— How launching “Weekly Traits” scaled users from 10k to hundreds of thousands …" at bounding box center [218, 192] width 284 height 32
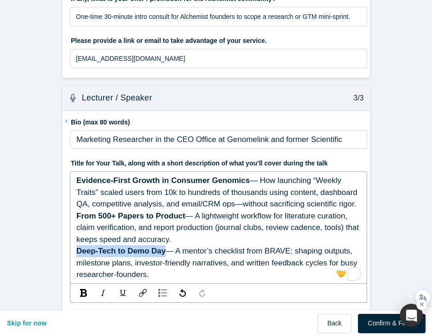
drag, startPoint x: 166, startPoint y: 252, endPoint x: 74, endPoint y: 247, distance: 91.7
click at [74, 247] on div "Evidence-First Growth in Consumer Genomics — How launching “Weekly Traits” scal…" at bounding box center [218, 227] width 297 height 112
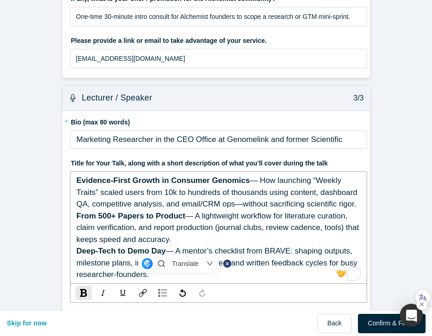
click at [128, 205] on span "— How launching “Weekly Traits” scaled users from 10k to hundreds of thousands …" at bounding box center [218, 192] width 284 height 32
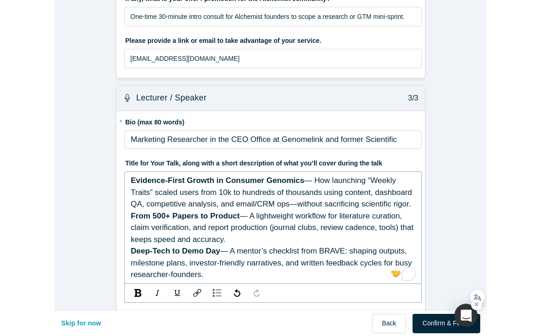
scroll to position [957, 0]
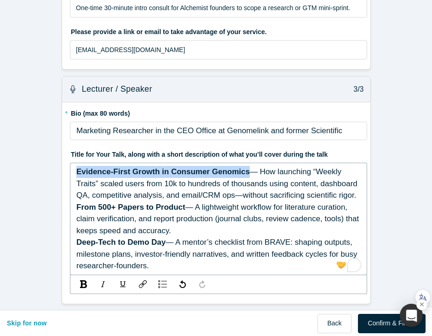
drag, startPoint x: 248, startPoint y: 172, endPoint x: 65, endPoint y: 170, distance: 182.8
click at [65, 170] on div "* Bio (max 80 words) Marketing Researcher in the CEO Office at Genomelink and f…" at bounding box center [216, 202] width 308 height 201
click at [153, 219] on span "— A lightweight workflow for literature curation, claim verification, and repor…" at bounding box center [218, 219] width 285 height 32
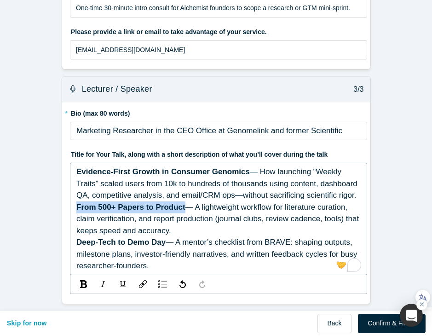
drag, startPoint x: 186, startPoint y: 209, endPoint x: 70, endPoint y: 208, distance: 115.1
click at [70, 208] on div "Evidence-First Growth in Consumer Genomics — How launching “Weekly Traits” scal…" at bounding box center [218, 219] width 297 height 112
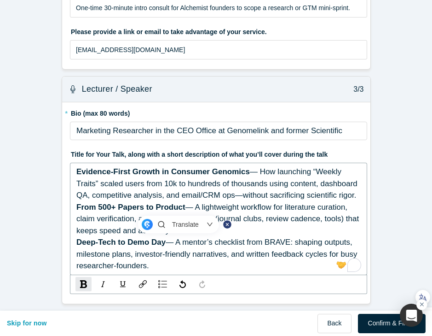
click at [189, 244] on span "— A mentor’s checklist from BRAVE: shaping outputs, milestone plans, investor-f…" at bounding box center [217, 254] width 283 height 32
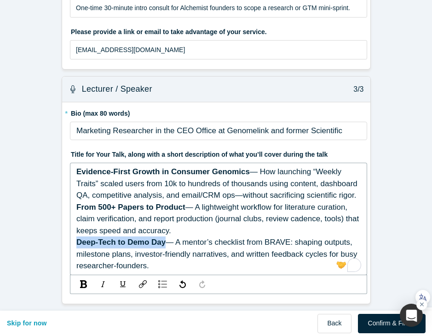
drag, startPoint x: 166, startPoint y: 242, endPoint x: 72, endPoint y: 241, distance: 93.9
click at [72, 241] on div "Evidence-First Growth in Consumer Genomics — How launching “Weekly Traits” scal…" at bounding box center [218, 219] width 297 height 112
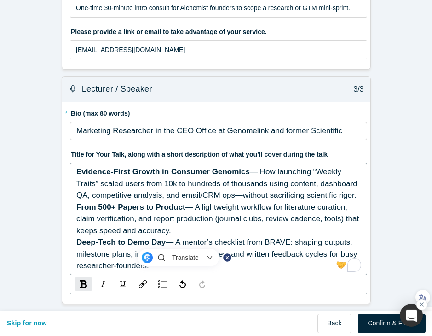
click at [133, 203] on span "From 500+ Papers to Product" at bounding box center [130, 207] width 109 height 9
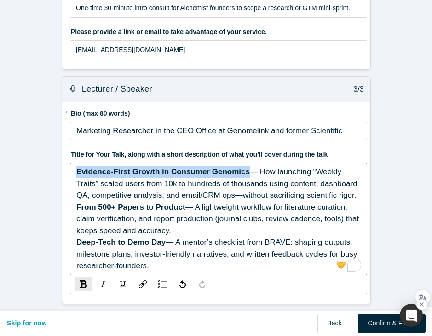
drag, startPoint x: 250, startPoint y: 175, endPoint x: 70, endPoint y: 176, distance: 180.0
click at [70, 176] on div "* Bio (max 80 words) Marketing Researcher in the CEO Office at Genomelink and f…" at bounding box center [216, 202] width 308 height 201
copy span "Evidence-First Growth in Consumer Genomics"
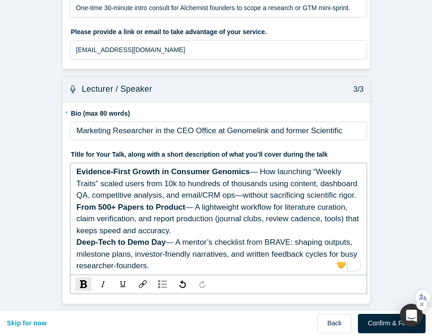
click at [231, 179] on span "— How launching “Weekly Traits” scaled users from 10k to hundreds of thousands …" at bounding box center [218, 183] width 284 height 32
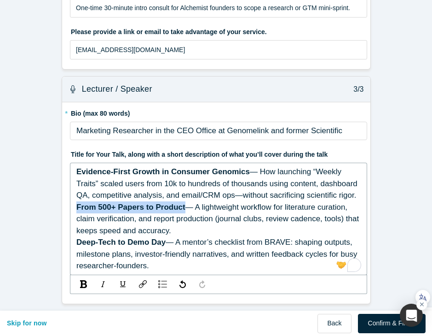
drag, startPoint x: 186, startPoint y: 206, endPoint x: 66, endPoint y: 206, distance: 119.3
click at [66, 206] on div "* Bio (max 80 words) Marketing Researcher in the CEO Office at Genomelink and f…" at bounding box center [216, 202] width 308 height 201
copy span "From 500+ Papers to Product"
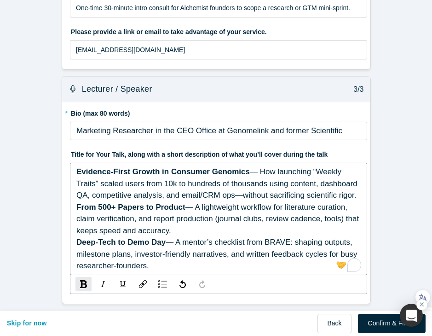
click at [158, 231] on div "From 500+ Papers to Product — A lightweight workflow for literature curation, c…" at bounding box center [218, 218] width 285 height 35
drag, startPoint x: 166, startPoint y: 244, endPoint x: 66, endPoint y: 243, distance: 100.4
click at [66, 243] on div "* Bio (max 80 words) Marketing Researcher in the CEO Office at Genomelink and f…" at bounding box center [216, 202] width 308 height 201
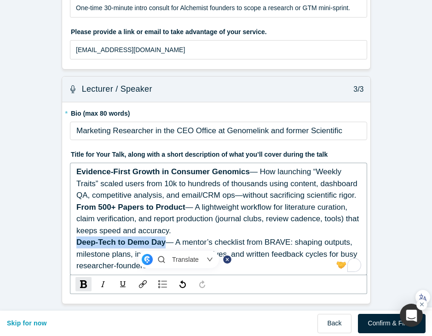
copy span "Deep-Tech to Demo Day"
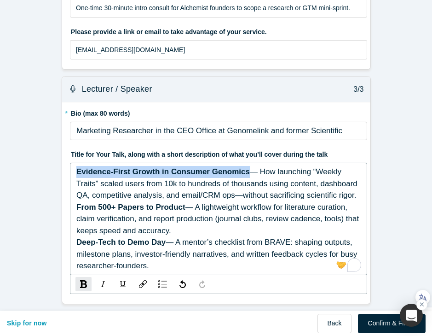
drag, startPoint x: 249, startPoint y: 173, endPoint x: 73, endPoint y: 171, distance: 175.9
click at [73, 171] on div "Evidence-First Growth in Consumer Genomics — How launching “Weekly Traits” scal…" at bounding box center [218, 219] width 297 height 112
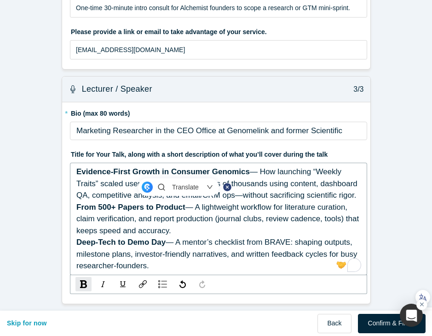
click at [250, 185] on span "— How launching “Weekly Traits” scaled users from 10k to hundreds of thousands …" at bounding box center [218, 183] width 284 height 32
click at [159, 250] on span "— A mentor’s checklist from BRAVE: shaping outputs, milestone plans, investor-f…" at bounding box center [217, 254] width 283 height 32
click at [152, 266] on div "Deep-Tech to Demo Day — A mentor’s checklist from BRAVE: shaping outputs, miles…" at bounding box center [218, 253] width 285 height 35
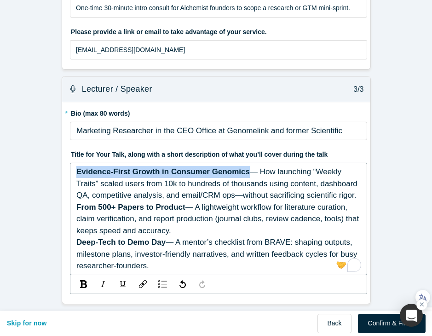
drag, startPoint x: 249, startPoint y: 175, endPoint x: 71, endPoint y: 174, distance: 178.2
click at [71, 174] on div "Evidence-First Growth in Consumer Genomics — How launching “Weekly Traits” scal…" at bounding box center [218, 219] width 297 height 112
click at [84, 285] on img "rdw-inline-control" at bounding box center [83, 284] width 7 height 8
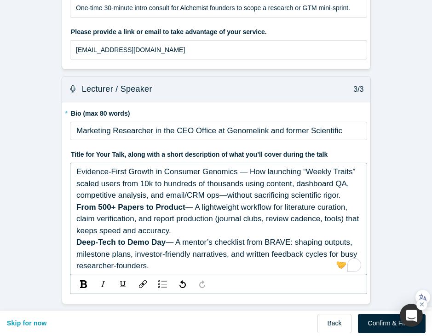
click at [207, 218] on span "— A lightweight workflow for literature curation, claim verification, and repor…" at bounding box center [218, 219] width 285 height 32
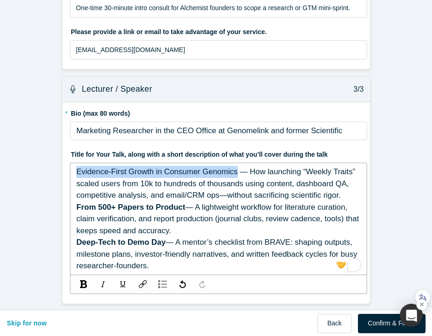
drag, startPoint x: 227, startPoint y: 174, endPoint x: 68, endPoint y: 170, distance: 159.3
click at [68, 170] on div "* Bio (max 80 words) Marketing Researcher in the CEO Office at Genomelink and f…" at bounding box center [216, 202] width 308 height 201
click at [81, 286] on img "rdw-inline-control" at bounding box center [83, 284] width 7 height 8
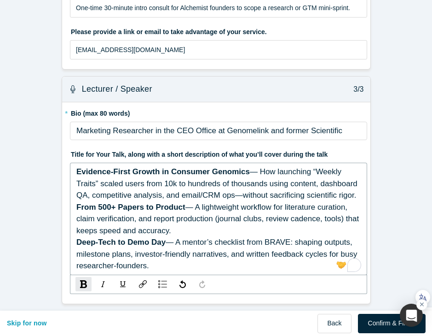
click at [169, 227] on div "From 500+ Papers to Product — A lightweight workflow for literature curation, c…" at bounding box center [218, 218] width 285 height 35
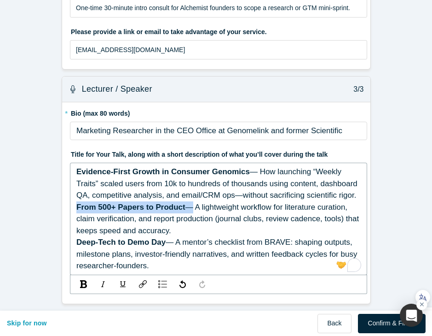
drag, startPoint x: 187, startPoint y: 206, endPoint x: 72, endPoint y: 205, distance: 115.1
click at [72, 205] on div "Evidence-First Growth in Consumer Genomics — How launching “Weekly Traits” scal…" at bounding box center [218, 219] width 297 height 112
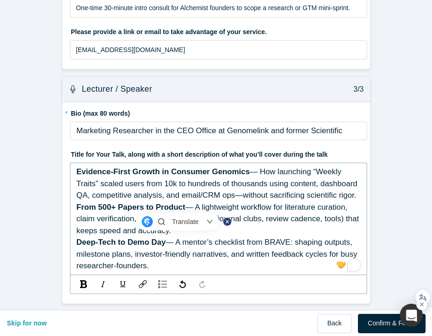
click at [174, 249] on span "— A mentor’s checklist from BRAVE: shaping outputs, milestone plans, investor-f…" at bounding box center [217, 254] width 283 height 32
copy div "Evidence-First Growth in Consumer Genomics — How launching “Weekly Traits” scal…"
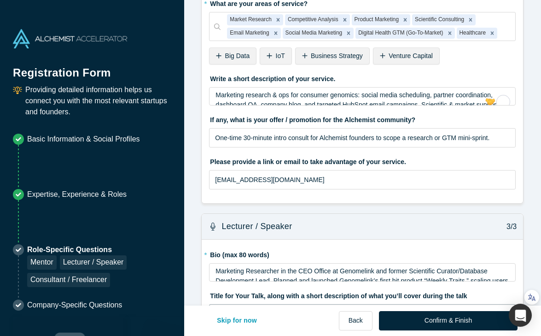
scroll to position [622, 0]
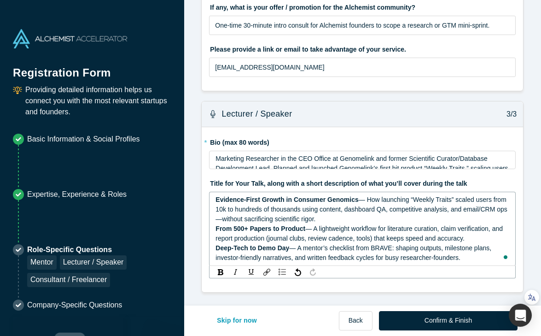
click at [276, 214] on div "Evidence-First Growth in Consumer Genomics — How launching “Weekly Traits” scal…" at bounding box center [362, 209] width 294 height 29
click at [281, 157] on div "* Bio (max 80 words) Marketing Researcher in the CEO Office at Genomelink and f…" at bounding box center [362, 151] width 307 height 35
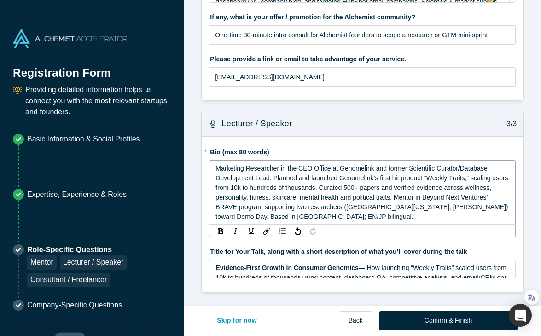
scroll to position [612, 0]
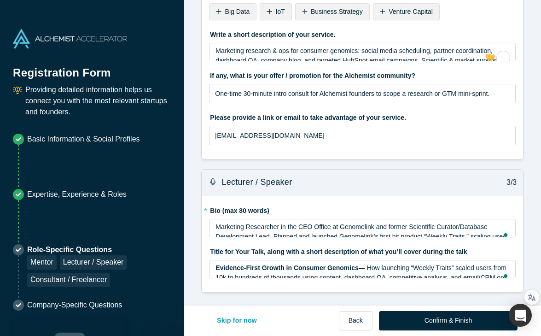
scroll to position [553, 0]
click at [280, 269] on div "Evidence-First Growth in Consumer Genomics — How launching “Weekly Traits” scal…" at bounding box center [362, 297] width 294 height 68
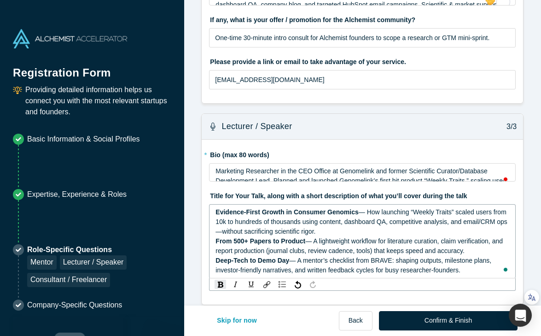
click at [350, 242] on span "— A lightweight workflow for literature curation, claim verification, and repor…" at bounding box center [359, 245] width 289 height 17
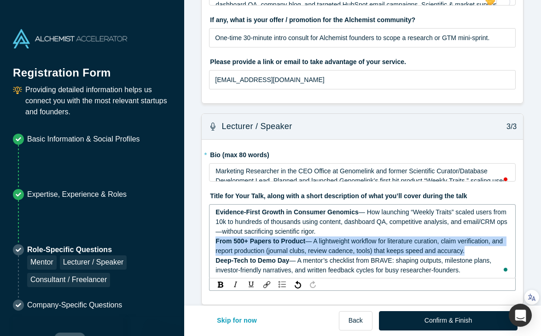
click at [350, 242] on span "— A lightweight workflow for literature curation, claim verification, and repor…" at bounding box center [359, 245] width 289 height 17
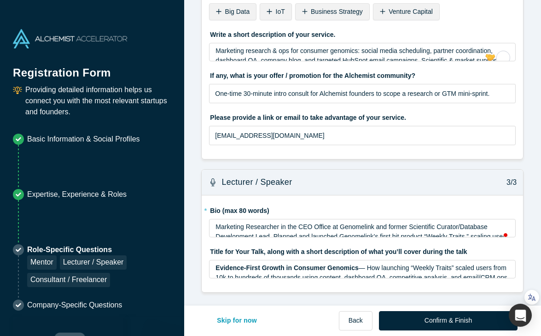
click at [208, 192] on div "Lecturer / Speaker 3/3 * Bio (max 80 words) Marketing Researcher in the CEO Off…" at bounding box center [362, 230] width 322 height 123
drag, startPoint x: 209, startPoint y: 246, endPoint x: 474, endPoint y: 249, distance: 264.8
click at [474, 249] on label "Title for Your Talk, along with a short description of what you’ll cover during…" at bounding box center [362, 250] width 307 height 13
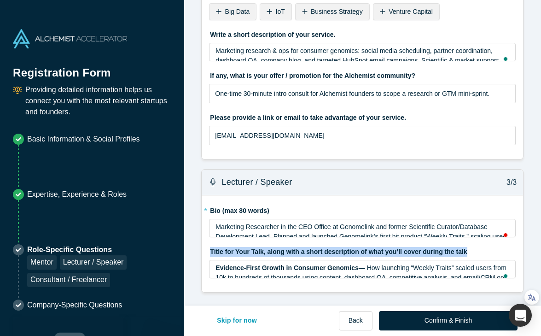
copy label "Title for Your Talk, along with a short description of what you’ll cover during…"
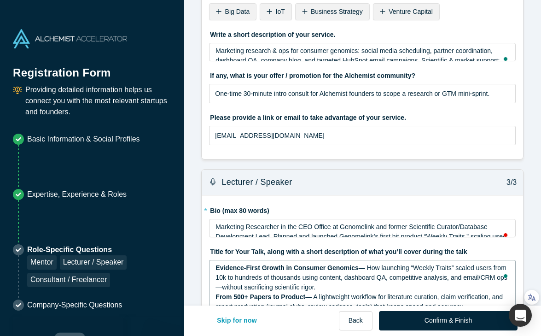
scroll to position [609, 0]
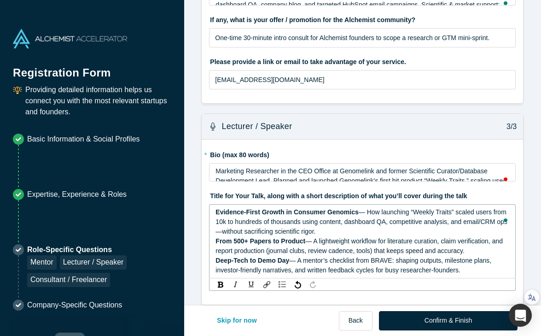
click at [279, 271] on div "Evidence-First Growth in Consumer Genomics — How launching “Weekly Traits” scal…" at bounding box center [362, 241] width 294 height 68
click at [279, 271] on span "— A mentor’s checklist from BRAVE: shaping outputs, milestone plans, investor-f…" at bounding box center [354, 264] width 278 height 17
click at [276, 267] on span "— A mentor’s checklist from BRAVE: shaping outputs, milestone plans, investor-f…" at bounding box center [354, 264] width 278 height 17
click at [276, 252] on span "— A lightweight workflow for literature curation, claim verification, and repor…" at bounding box center [359, 245] width 289 height 17
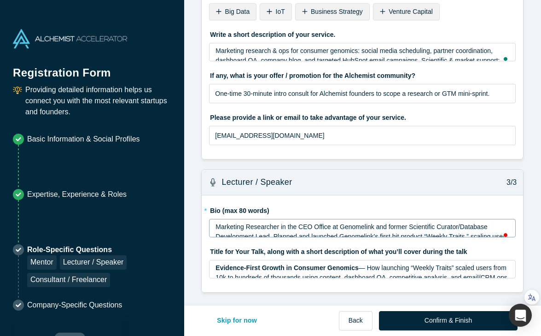
scroll to position [553, 0]
drag, startPoint x: 466, startPoint y: 276, endPoint x: 242, endPoint y: 241, distance: 227.5
click at [242, 241] on fieldset "* Bio (max 80 words) Marketing Researcher in the CEO Office at Genomelink and f…" at bounding box center [362, 244] width 307 height 82
click at [241, 265] on div "Evidence-First Growth in Consumer Genomics — How launching “Weekly Traits” scal…" at bounding box center [362, 297] width 294 height 68
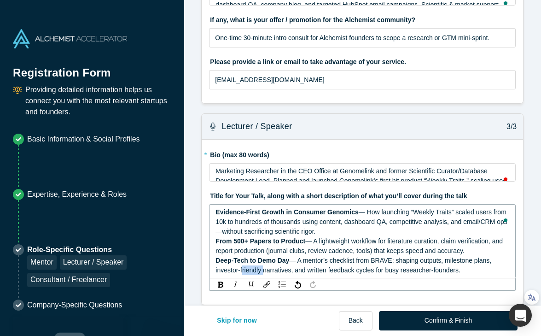
click at [241, 265] on div "Deep-Tech to Demo Day — A mentor’s checklist from BRAVE: shaping outputs, miles…" at bounding box center [362, 265] width 294 height 19
click at [245, 252] on span "— A lightweight workflow for literature curation, claim verification, and repor…" at bounding box center [359, 245] width 289 height 17
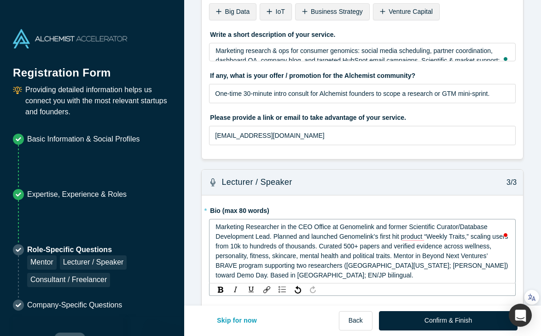
scroll to position [599, 0]
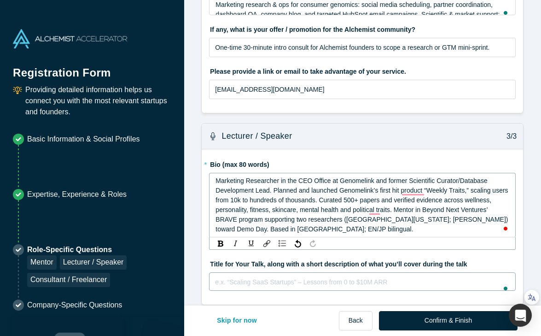
drag, startPoint x: 206, startPoint y: 194, endPoint x: 465, endPoint y: 268, distance: 269.8
click at [465, 268] on div "* Bio (max 80 words) Marketing Researcher in the CEO Office at Genomelink and f…" at bounding box center [362, 226] width 321 height 155
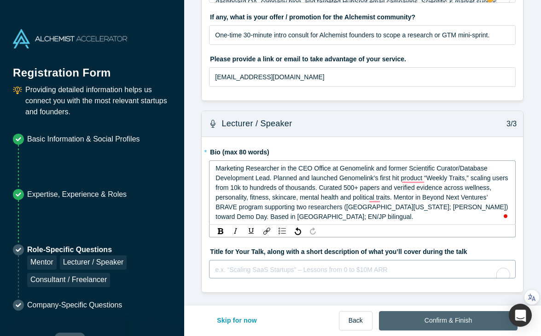
click at [430, 319] on button "Confirm & Finish" at bounding box center [448, 320] width 139 height 19
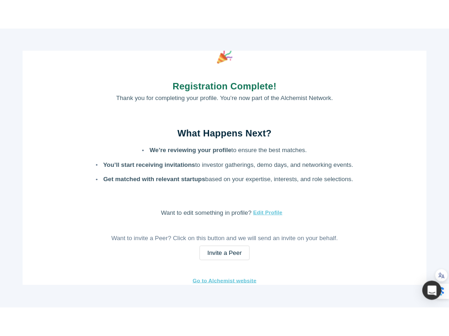
scroll to position [0, 0]
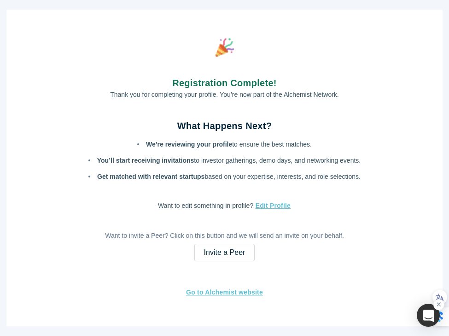
drag, startPoint x: 168, startPoint y: 83, endPoint x: 364, endPoint y: 180, distance: 218.9
click at [364, 180] on div "Registration Complete! Thank you for completing your profile. You’re now part o…" at bounding box center [224, 168] width 436 height 316
